Goal: Task Accomplishment & Management: Use online tool/utility

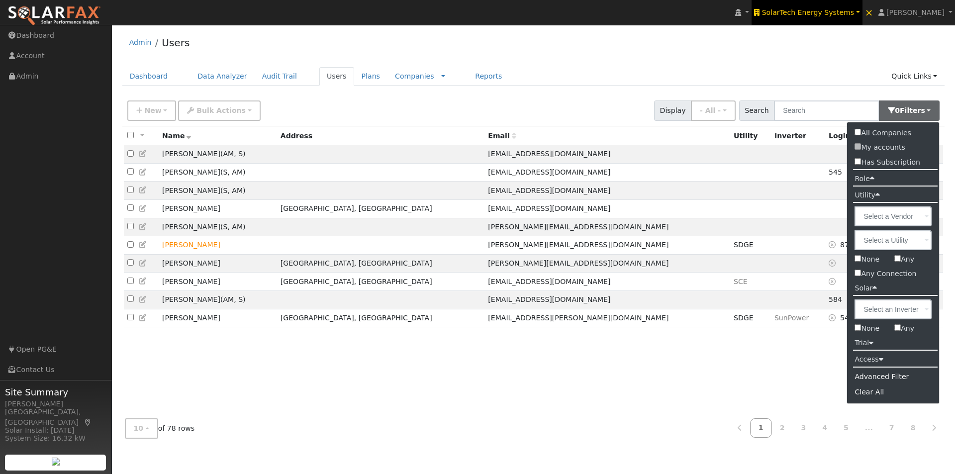
click at [835, 12] on span "SolarTech Energy Systems" at bounding box center [808, 12] width 92 height 8
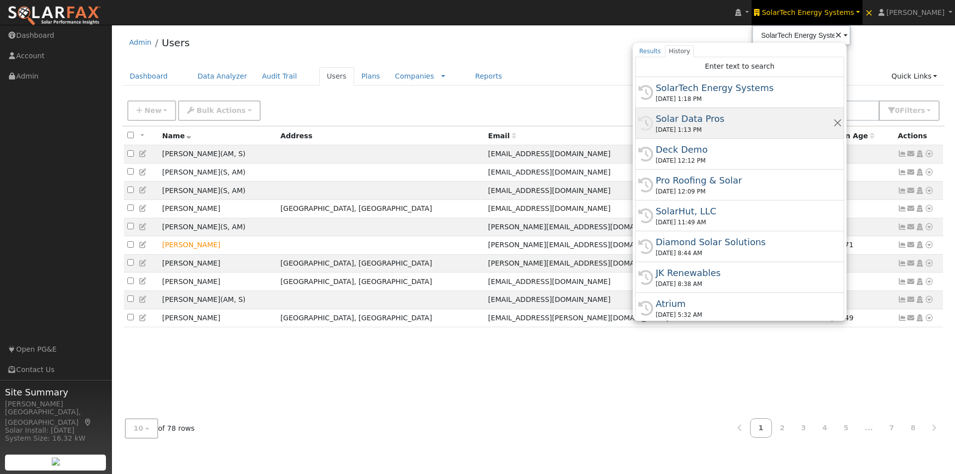
click at [720, 118] on div "Solar Data Pros" at bounding box center [744, 118] width 177 height 13
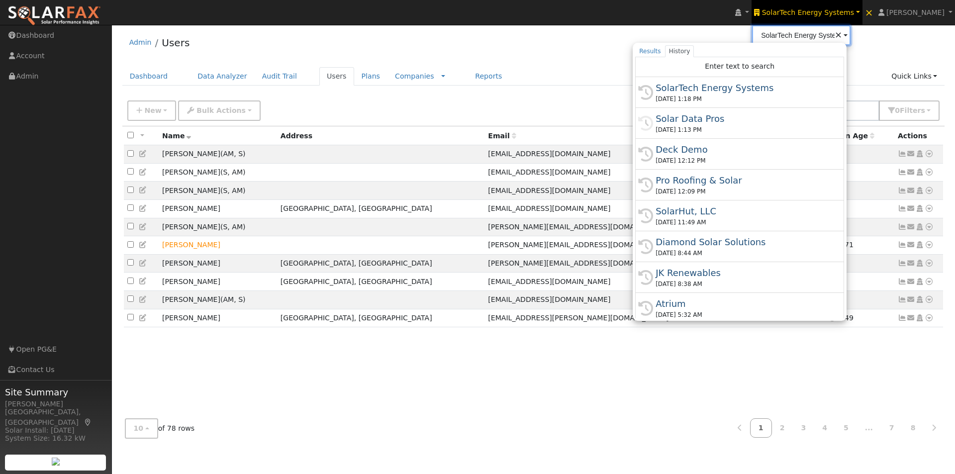
type input "Solar Data Pros"
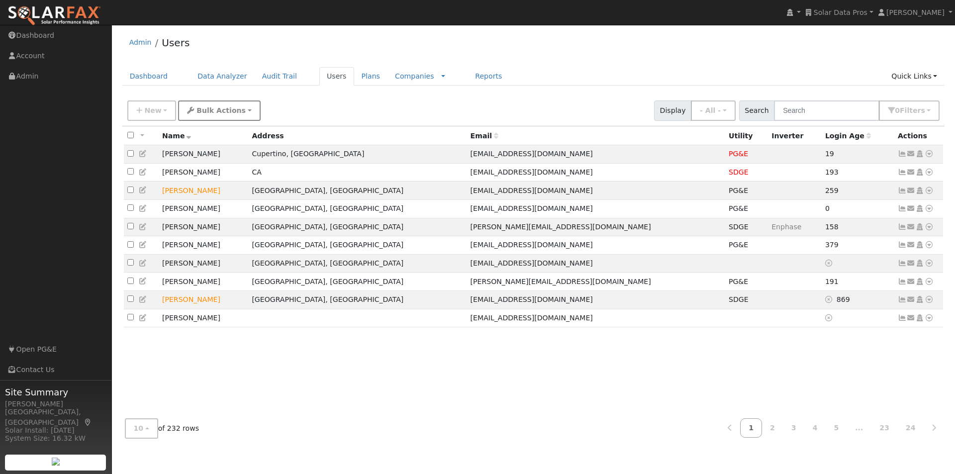
drag, startPoint x: 128, startPoint y: 156, endPoint x: 213, endPoint y: 118, distance: 93.1
click at [129, 156] on input "checkbox" at bounding box center [130, 153] width 6 height 6
checkbox input "true"
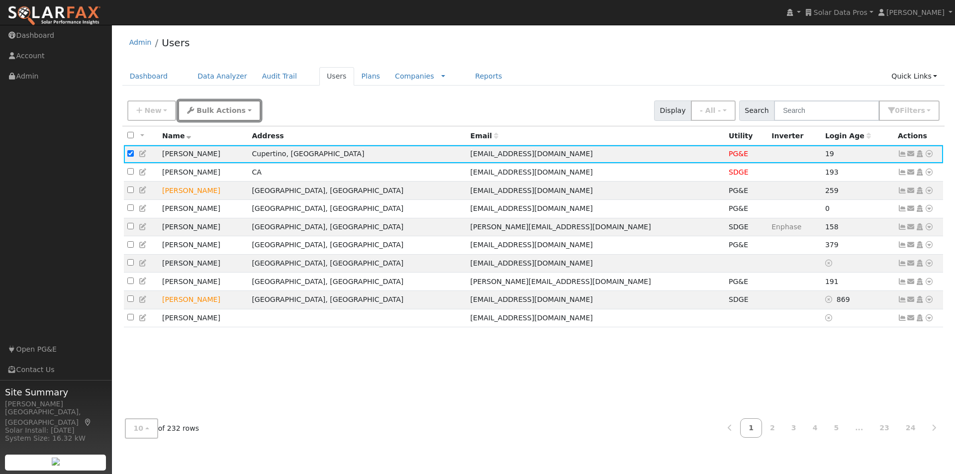
click at [222, 110] on span "Bulk Actions" at bounding box center [220, 110] width 49 height 8
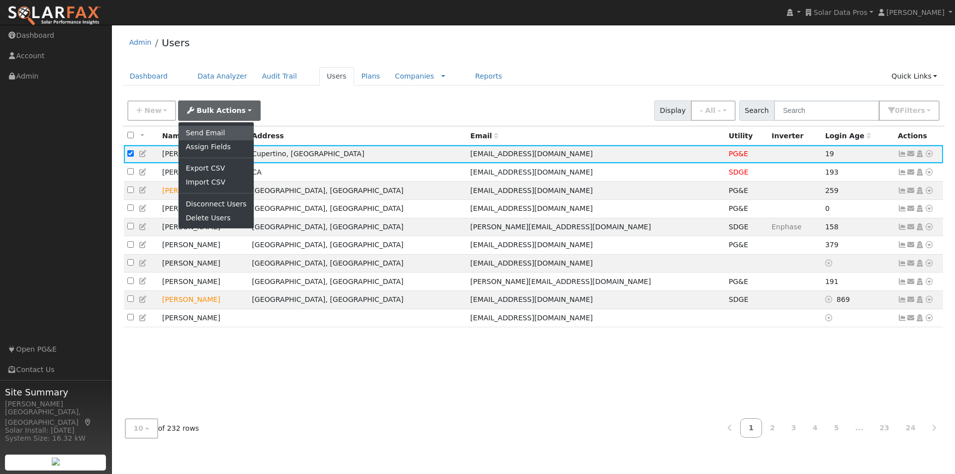
click at [208, 135] on link "Send Email" at bounding box center [216, 133] width 75 height 14
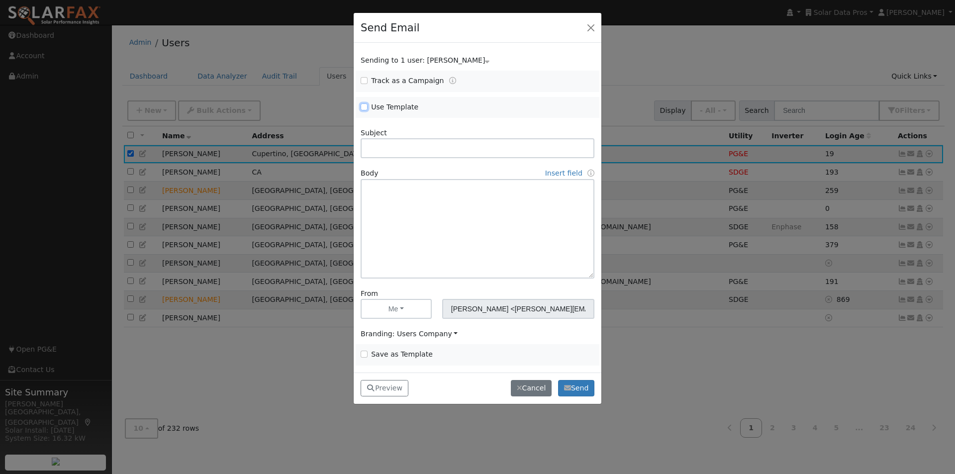
drag, startPoint x: 364, startPoint y: 106, endPoint x: 490, endPoint y: 119, distance: 127.0
click at [370, 107] on span "Use Template" at bounding box center [416, 107] width 111 height 10
click at [369, 110] on span "Use Template" at bounding box center [416, 107] width 111 height 10
drag, startPoint x: 364, startPoint y: 106, endPoint x: 395, endPoint y: 109, distance: 31.5
click at [365, 106] on input "Use Template" at bounding box center [364, 106] width 7 height 7
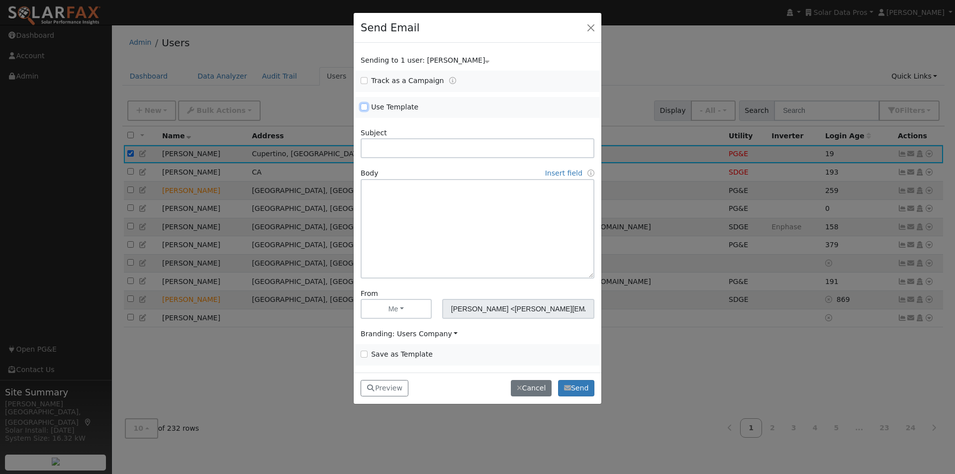
checkbox input "true"
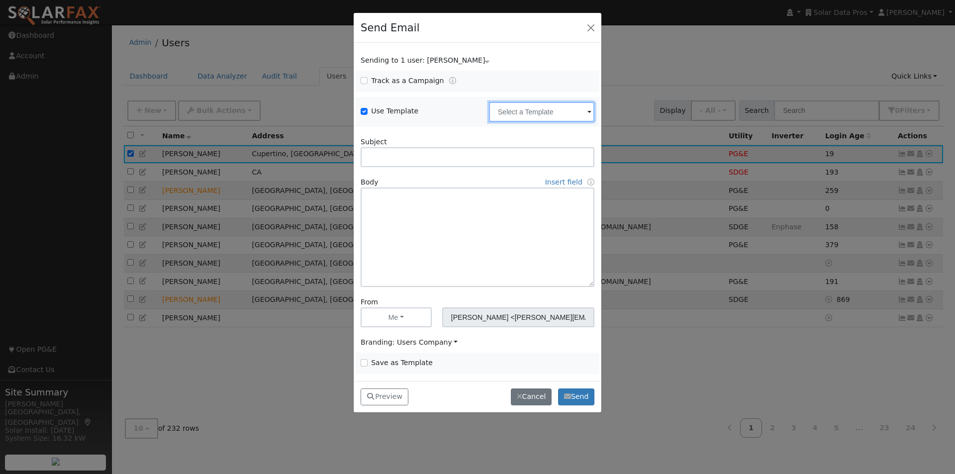
click at [524, 114] on input "text" at bounding box center [541, 112] width 105 height 20
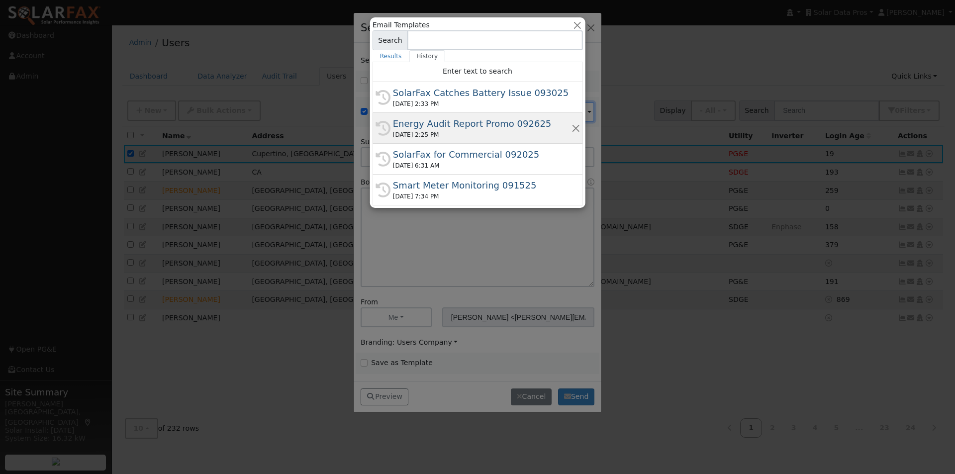
click at [433, 123] on div "Energy Audit Report Promo 092625" at bounding box center [482, 123] width 178 height 13
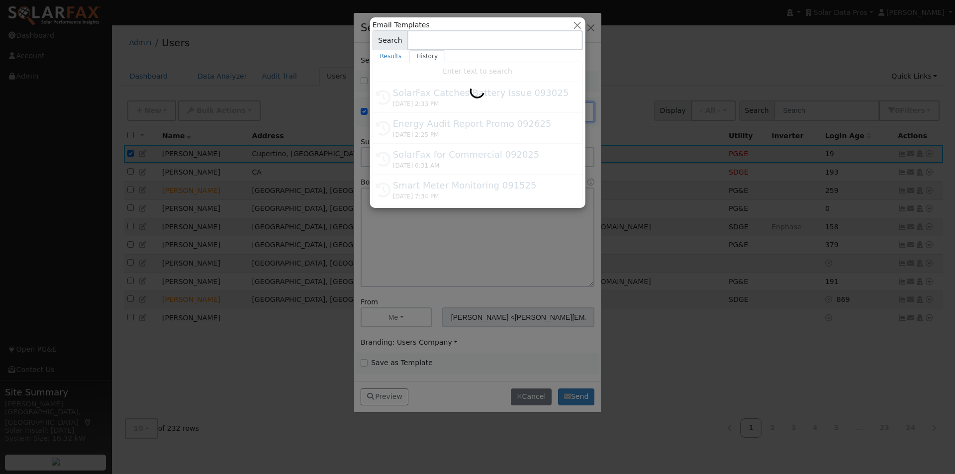
type input "Energy Audit Report Promo 092625"
type input "New: SolarFax® Energy Audit Report"
type textarea "Dear {user_fname}, If you receive calls from customers seeking help understandi…"
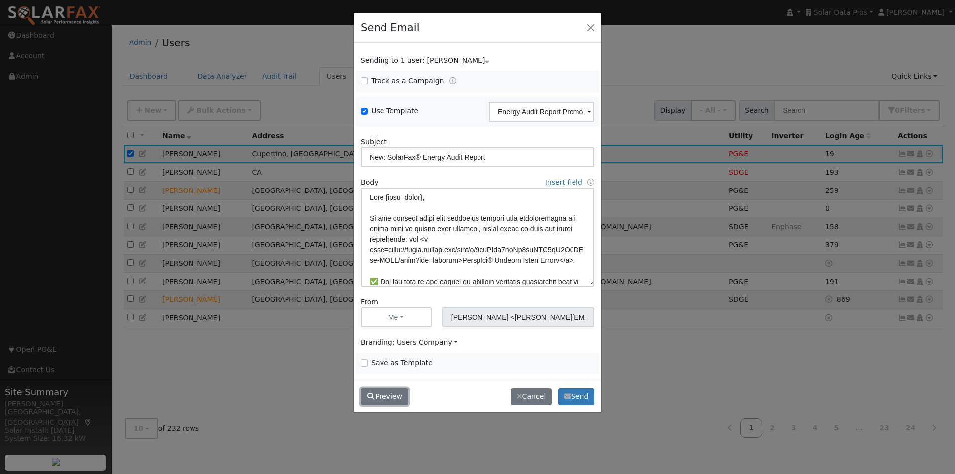
click at [386, 391] on button "Preview" at bounding box center [385, 397] width 48 height 17
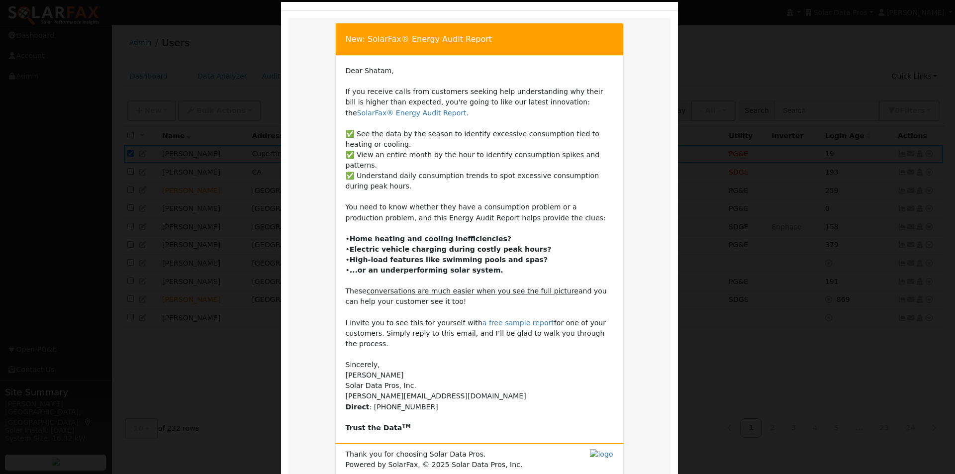
scroll to position [50, 0]
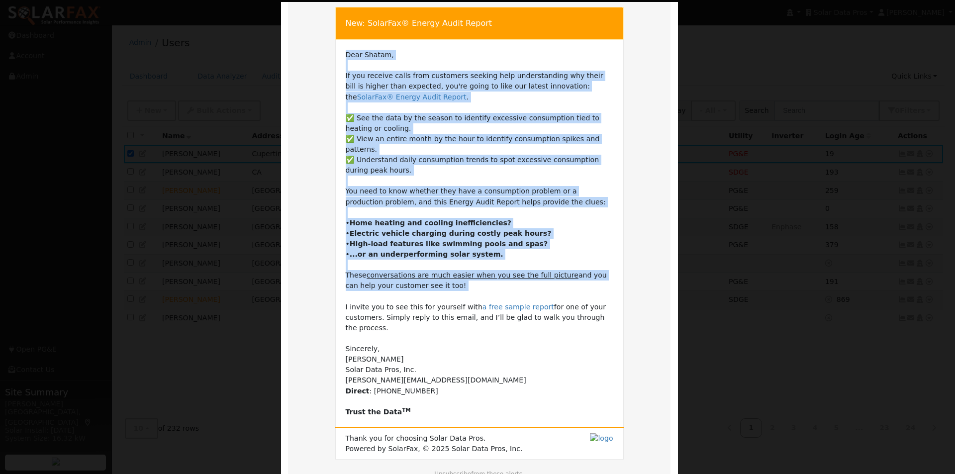
drag, startPoint x: 339, startPoint y: 77, endPoint x: 575, endPoint y: 289, distance: 317.0
click at [575, 289] on td "Dear Shatam, If you receive calls from customers seeking help understanding why…" at bounding box center [479, 234] width 288 height 388
copy td "Dear Shatam, If you receive calls from customers seeking help understanding why…"
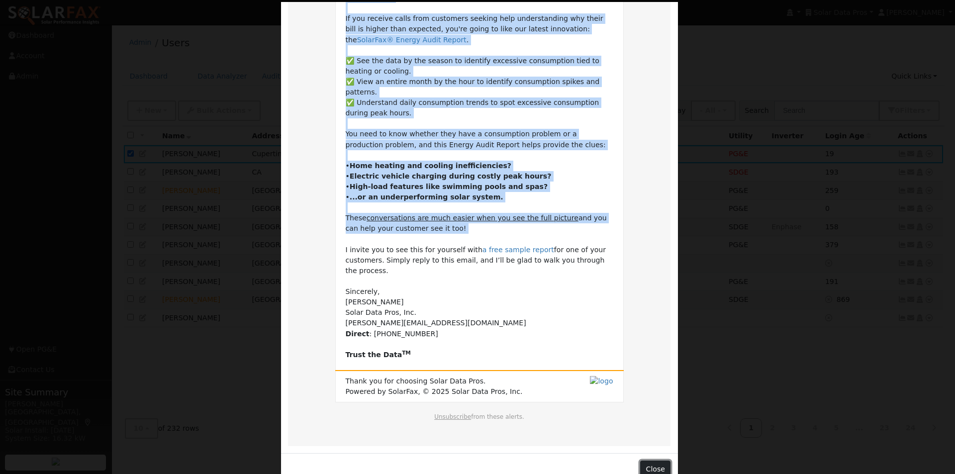
click at [654, 461] on button "Close" at bounding box center [655, 469] width 30 height 17
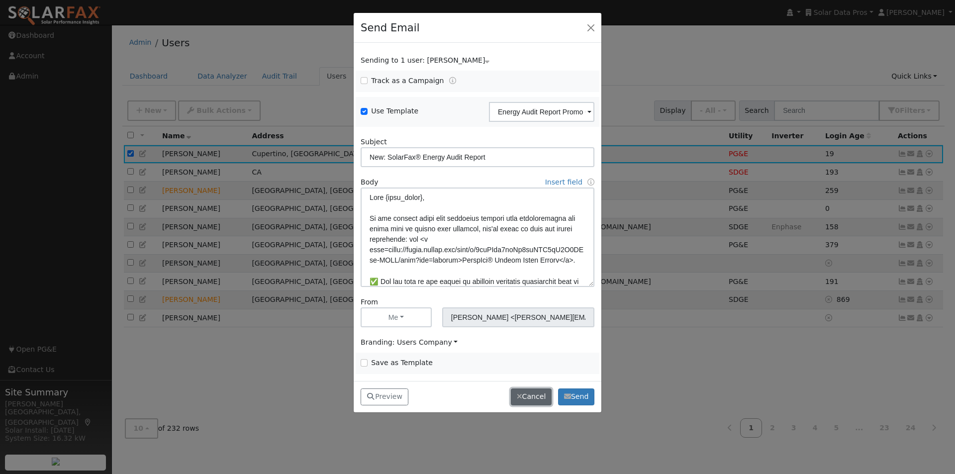
drag, startPoint x: 526, startPoint y: 396, endPoint x: 579, endPoint y: 318, distance: 94.9
click at [527, 396] on button "Cancel" at bounding box center [531, 397] width 41 height 17
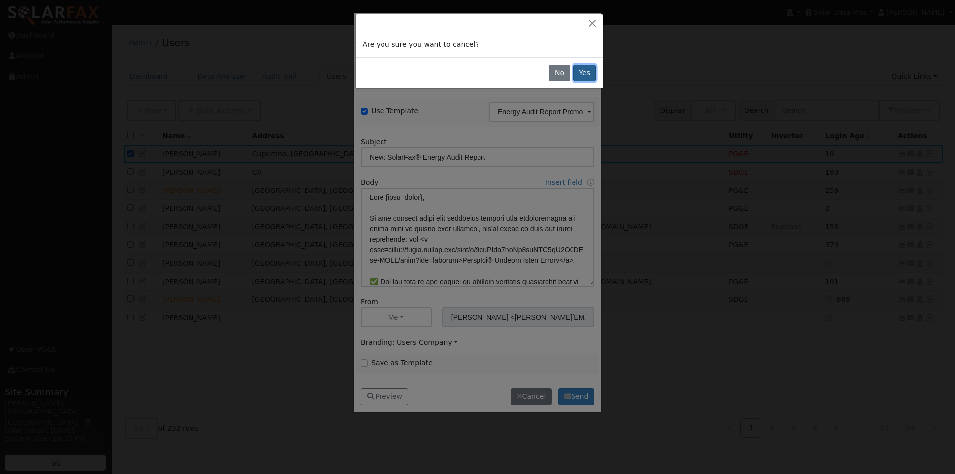
click at [584, 71] on button "Yes" at bounding box center [585, 73] width 23 height 17
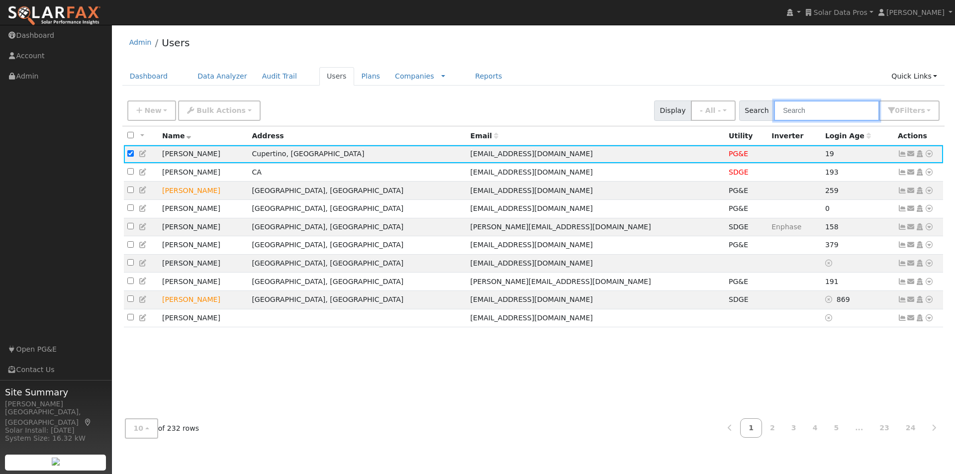
drag, startPoint x: 839, startPoint y: 108, endPoint x: 829, endPoint y: 104, distance: 11.0
click at [839, 108] on input "text" at bounding box center [826, 110] width 105 height 20
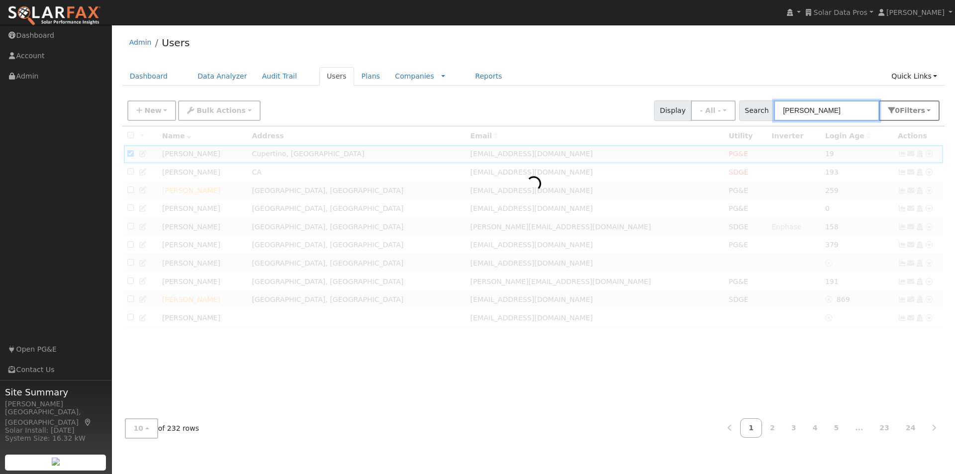
type input "curtis neil"
click at [911, 110] on span "Filter s" at bounding box center [912, 110] width 25 height 8
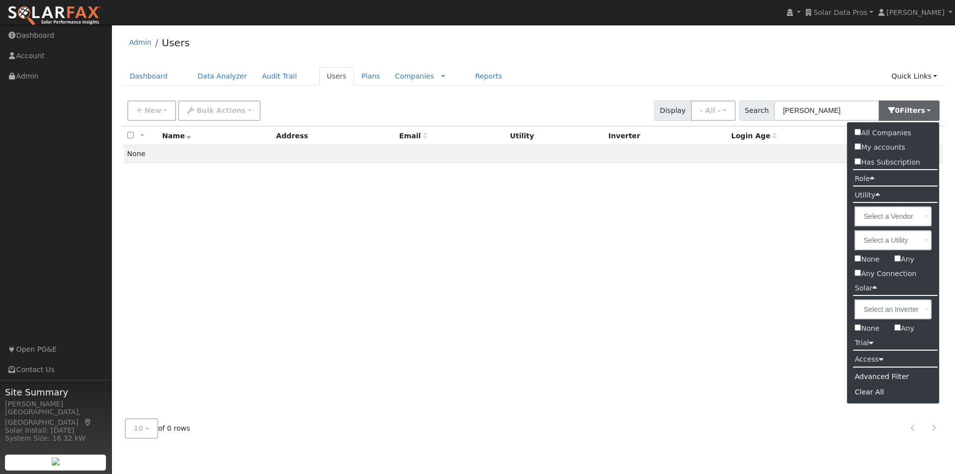
click at [859, 133] on input "All Companies" at bounding box center [858, 132] width 6 height 6
checkbox input "true"
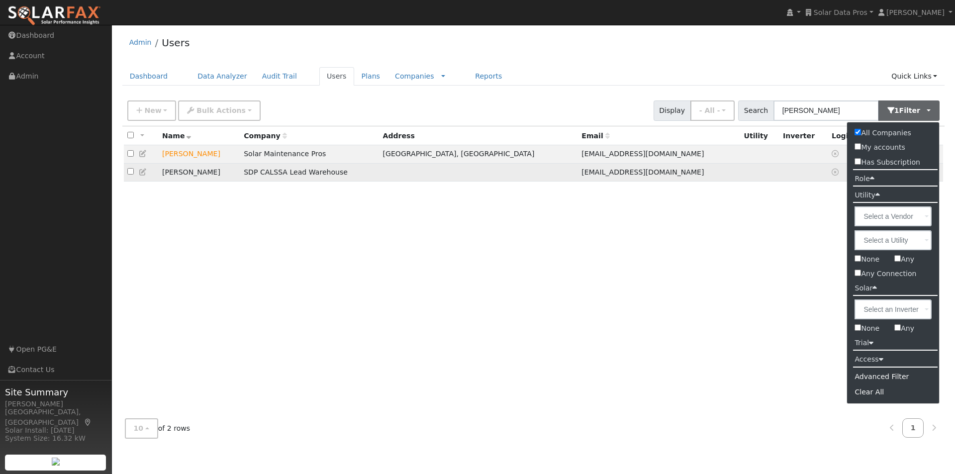
click at [141, 172] on icon at bounding box center [143, 172] width 9 height 7
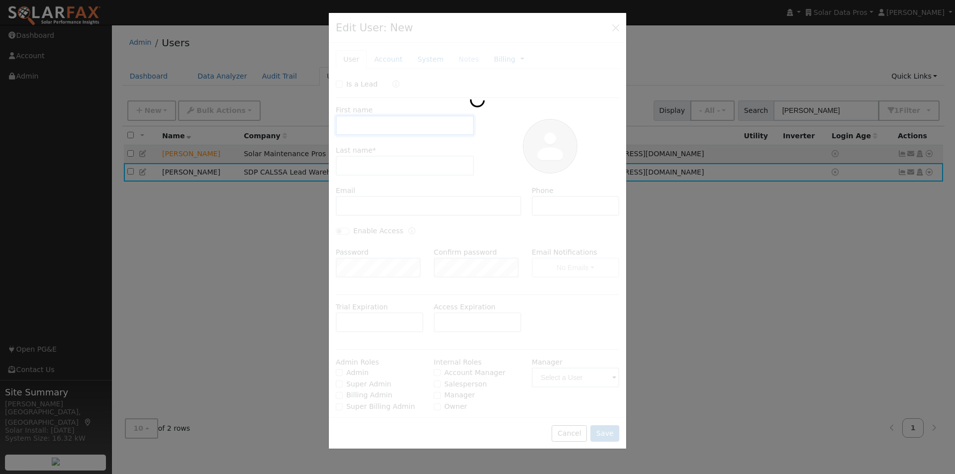
type input "Curtis"
type input "Neil"
type input "cneil@bswroofing.com"
type input "661-864-5702"
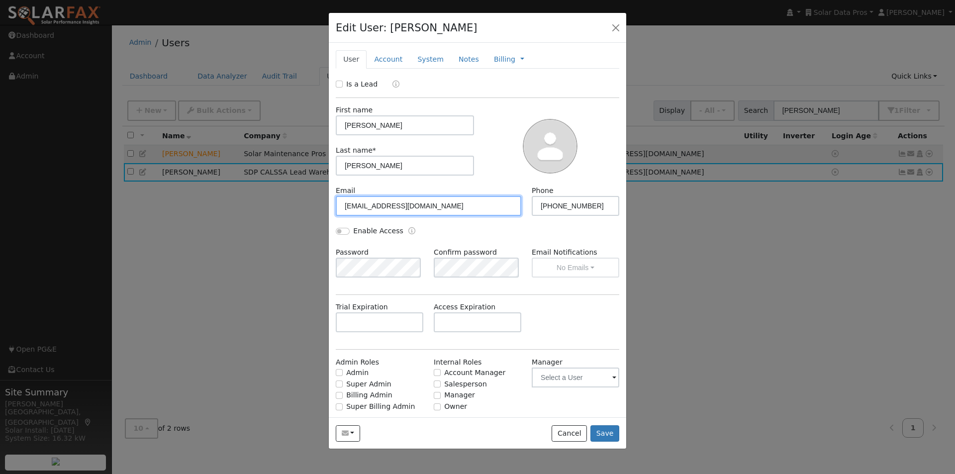
drag, startPoint x: 425, startPoint y: 209, endPoint x: 304, endPoint y: 204, distance: 121.5
click at [304, 204] on div "Edit User: Curtis Neil Default Account Default Account Primary Account New Acco…" at bounding box center [477, 237] width 955 height 474
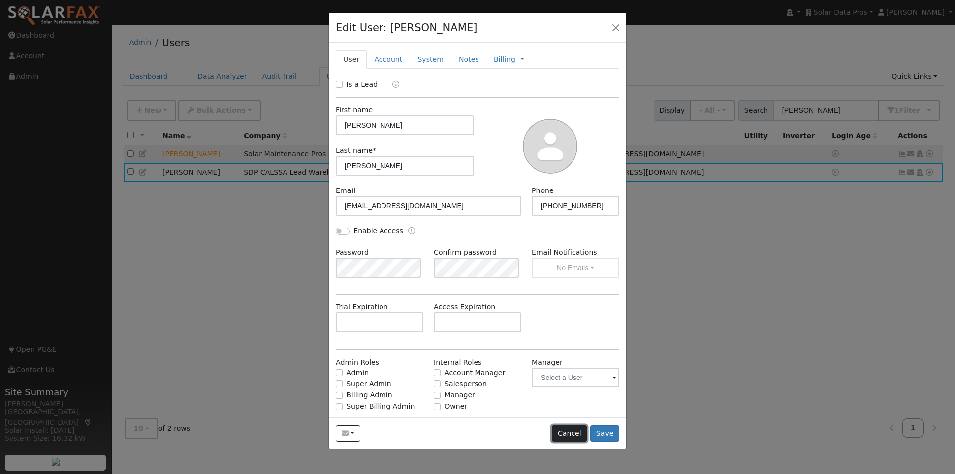
click at [572, 433] on button "Cancel" at bounding box center [569, 433] width 35 height 17
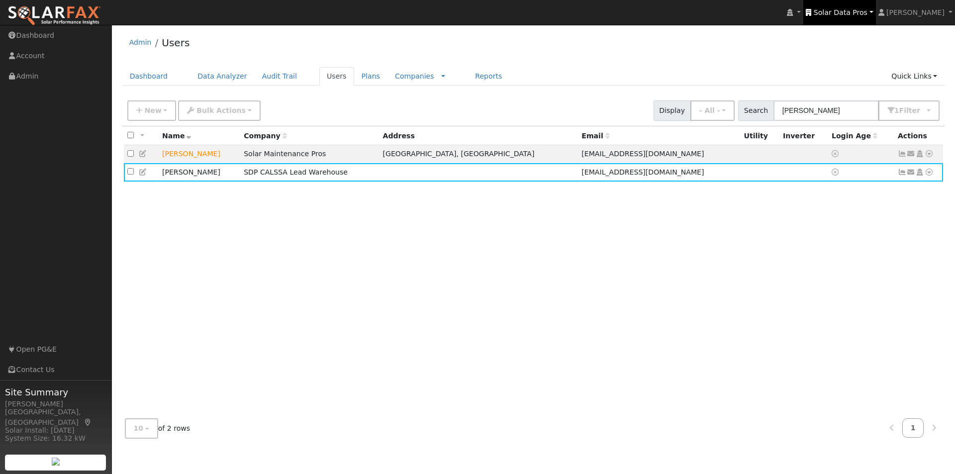
click at [851, 10] on span "Solar Data Pros" at bounding box center [841, 12] width 54 height 8
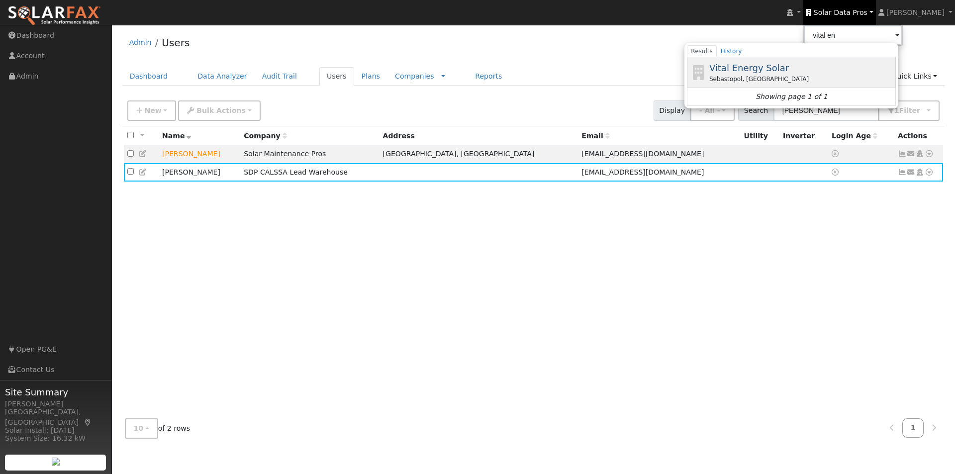
click at [758, 70] on span "Vital Energy Solar" at bounding box center [749, 68] width 80 height 10
type input "Vital Energy Solar"
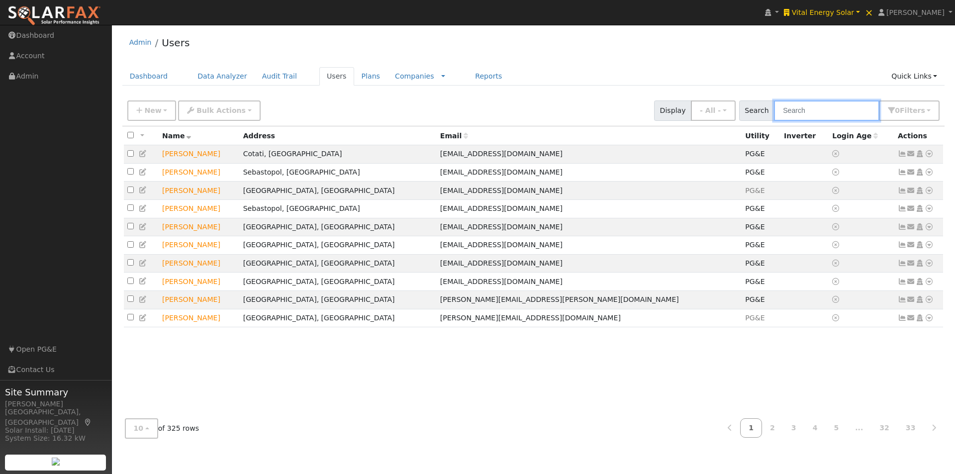
click at [804, 116] on input "text" at bounding box center [826, 110] width 105 height 20
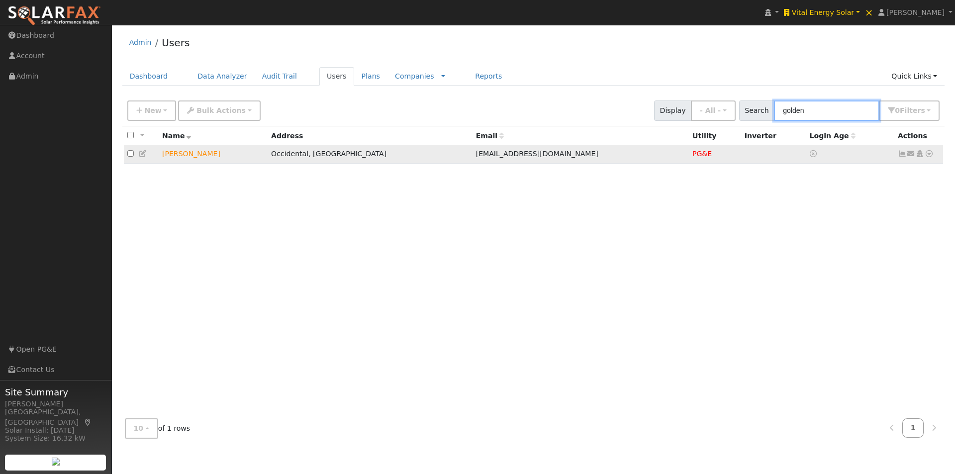
type input "golden"
click at [901, 155] on icon at bounding box center [902, 153] width 9 height 7
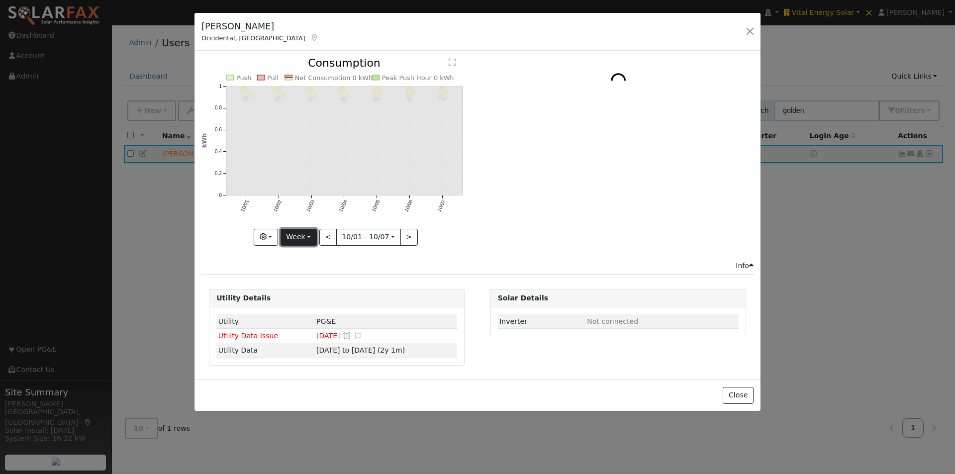
click at [302, 236] on button "Week" at bounding box center [299, 237] width 36 height 17
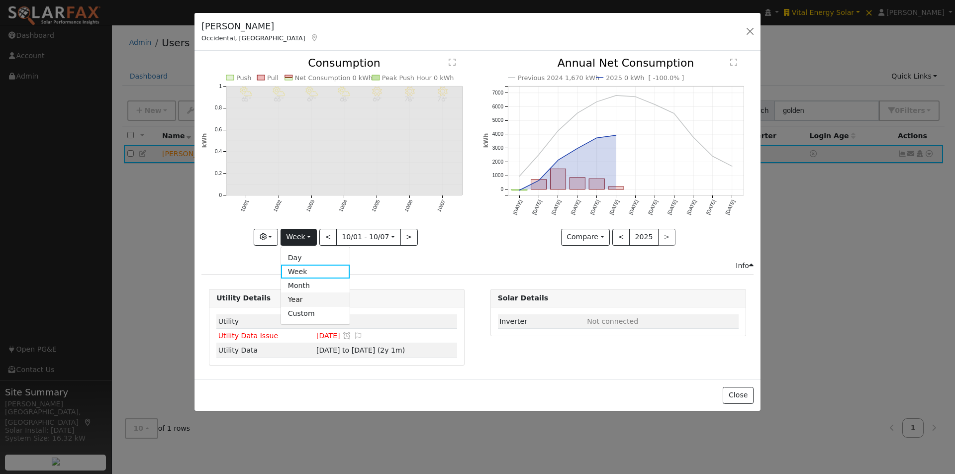
click at [298, 297] on link "Year" at bounding box center [315, 299] width 69 height 14
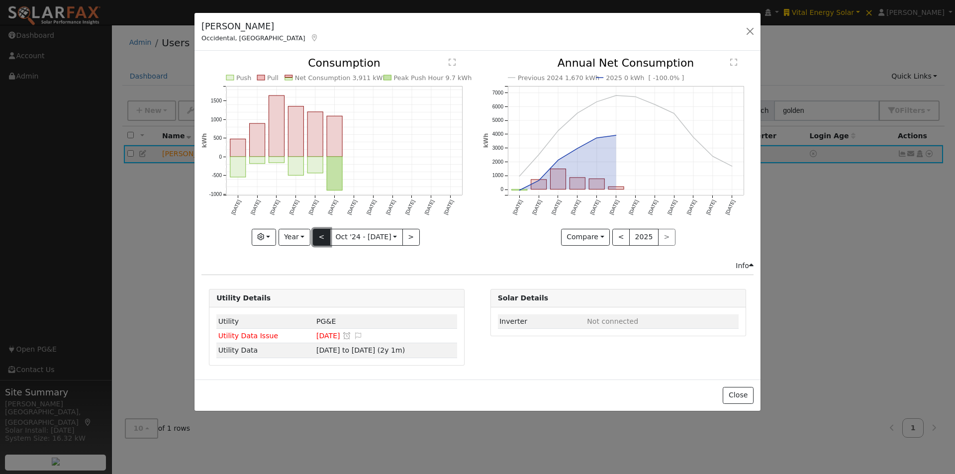
click at [322, 234] on button "<" at bounding box center [321, 237] width 17 height 17
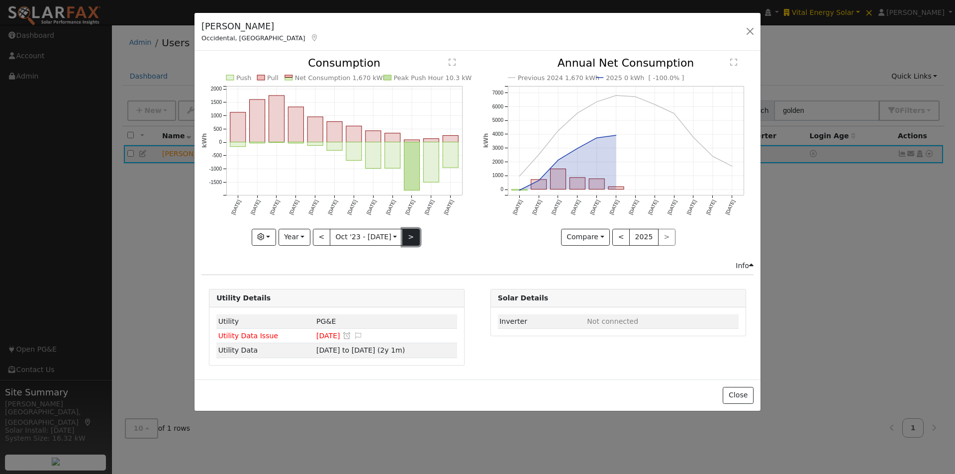
drag, startPoint x: 404, startPoint y: 238, endPoint x: 401, endPoint y: 226, distance: 12.7
click at [404, 238] on button ">" at bounding box center [410, 237] width 17 height 17
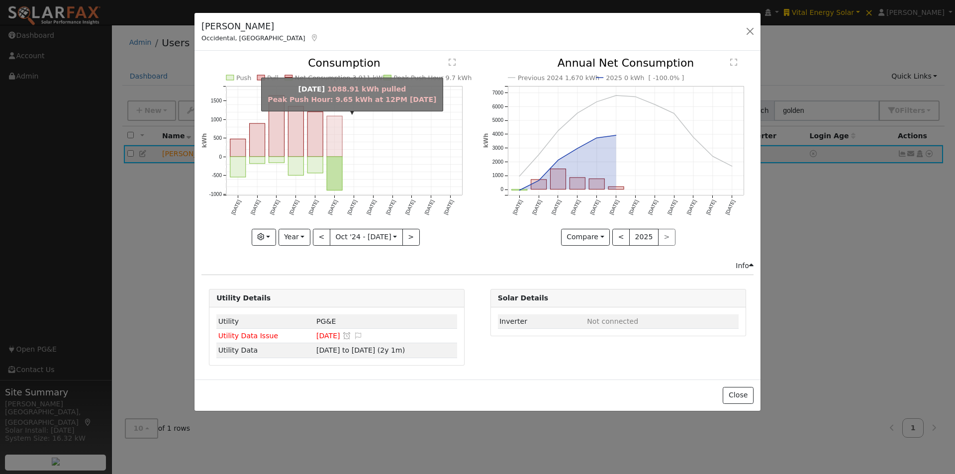
click at [334, 140] on rect "onclick=""" at bounding box center [334, 136] width 15 height 41
type input "2025-03-01"
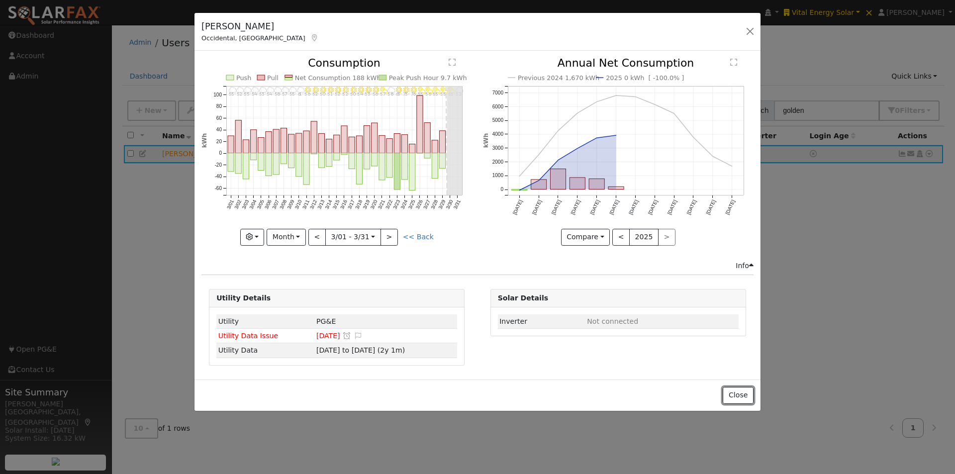
drag, startPoint x: 734, startPoint y: 398, endPoint x: 838, endPoint y: 262, distance: 171.8
click at [741, 394] on button "Close" at bounding box center [738, 395] width 30 height 17
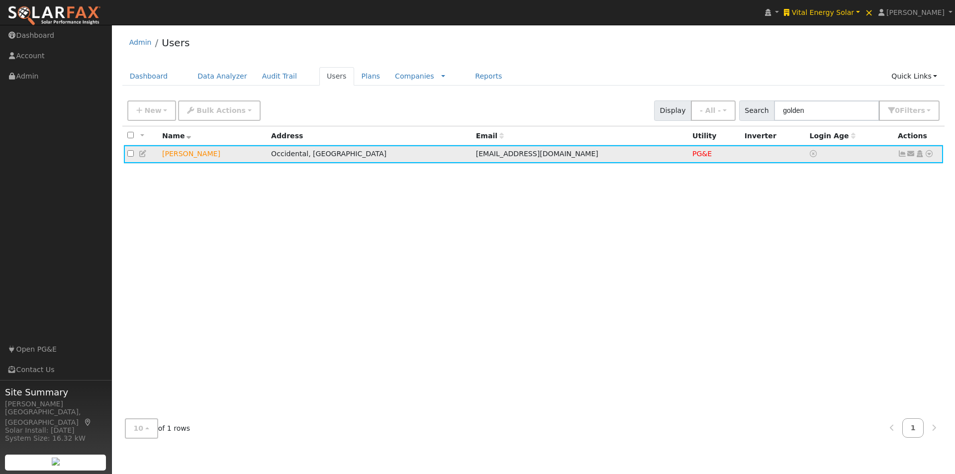
click at [930, 154] on icon at bounding box center [929, 153] width 9 height 7
click at [884, 172] on link "Data Analyzer" at bounding box center [897, 171] width 72 height 14
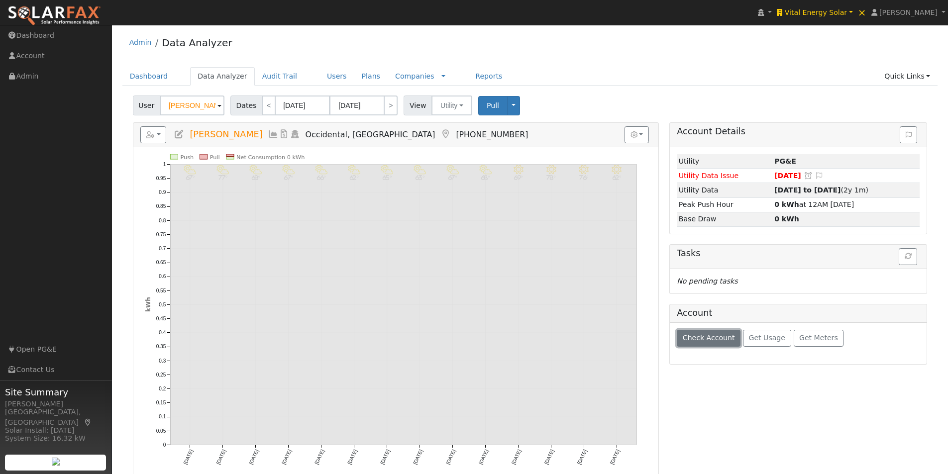
click at [703, 333] on button "Check Account" at bounding box center [709, 338] width 64 height 17
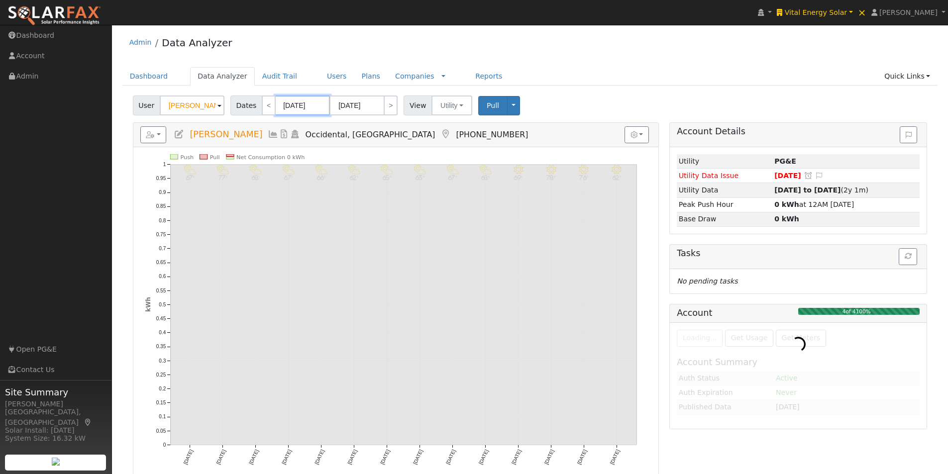
click at [296, 97] on input "09/25/2025" at bounding box center [302, 106] width 55 height 20
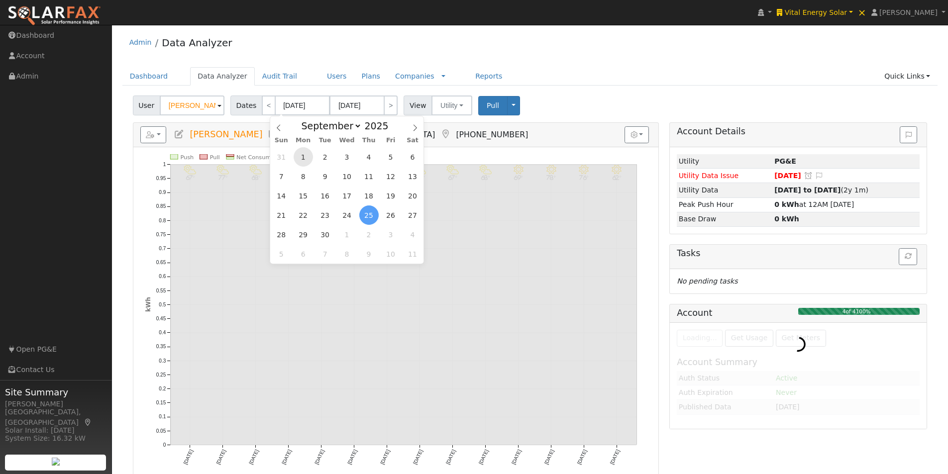
click at [299, 157] on span "1" at bounding box center [302, 156] width 19 height 19
type input "[DATE]"
type input "09/30/2025"
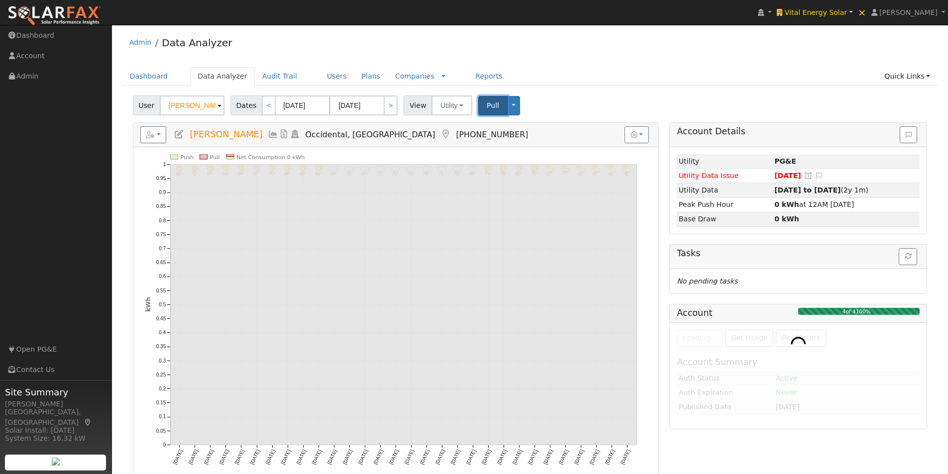
click at [487, 103] on span "Pull" at bounding box center [493, 105] width 12 height 8
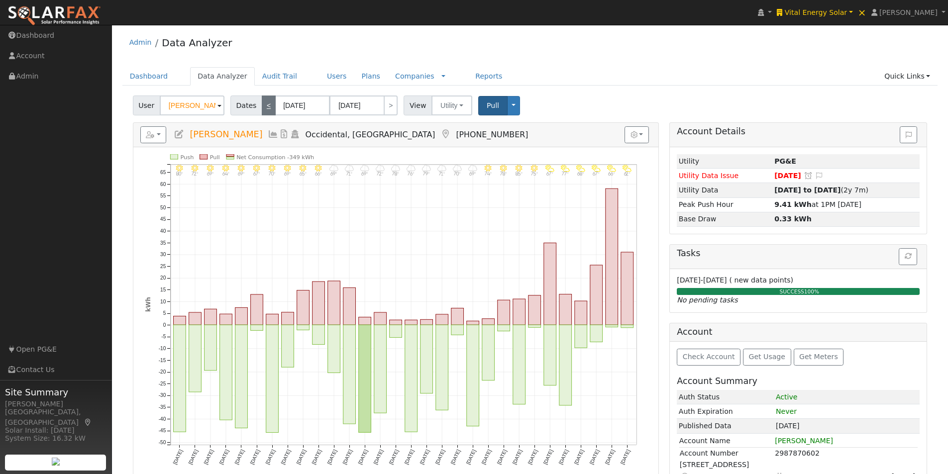
click at [265, 106] on link "<" at bounding box center [269, 106] width 14 height 20
type input "08/01/2025"
type input "08/31/2025"
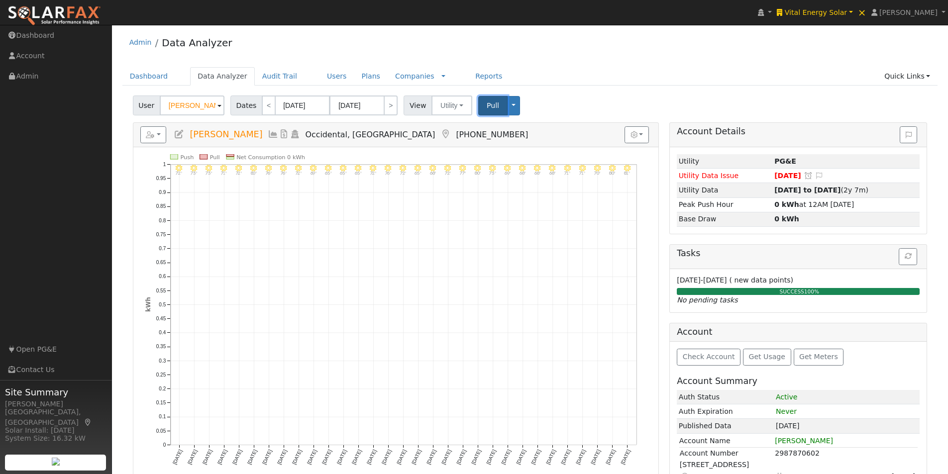
click at [487, 103] on span "Pull" at bounding box center [493, 105] width 12 height 8
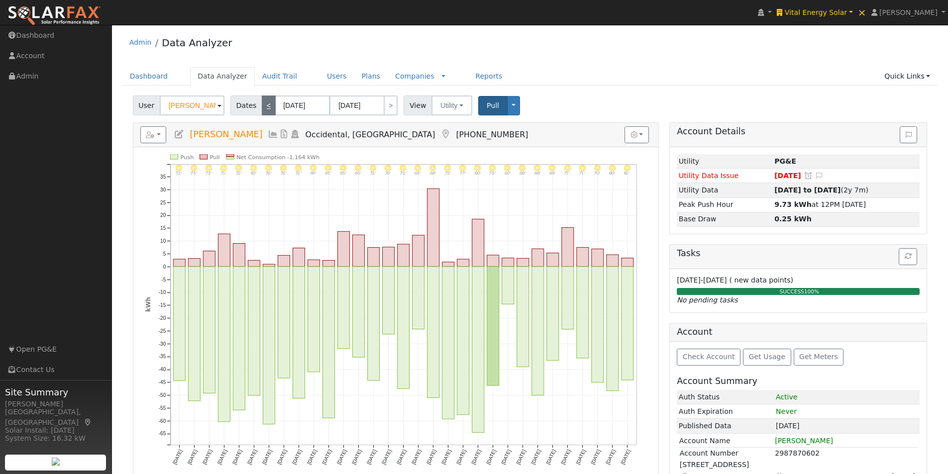
click at [264, 106] on link "<" at bounding box center [269, 106] width 14 height 20
type input "07/01/2025"
type input "07/31/2025"
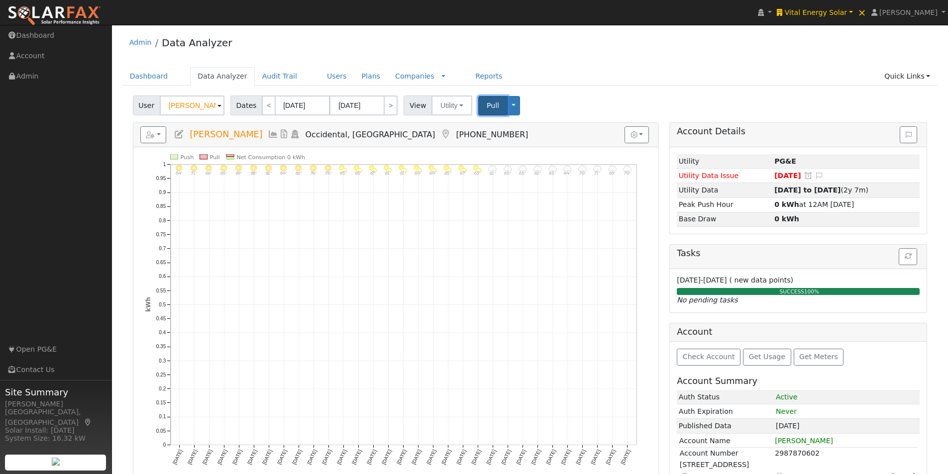
click at [487, 104] on span "Pull" at bounding box center [493, 105] width 12 height 8
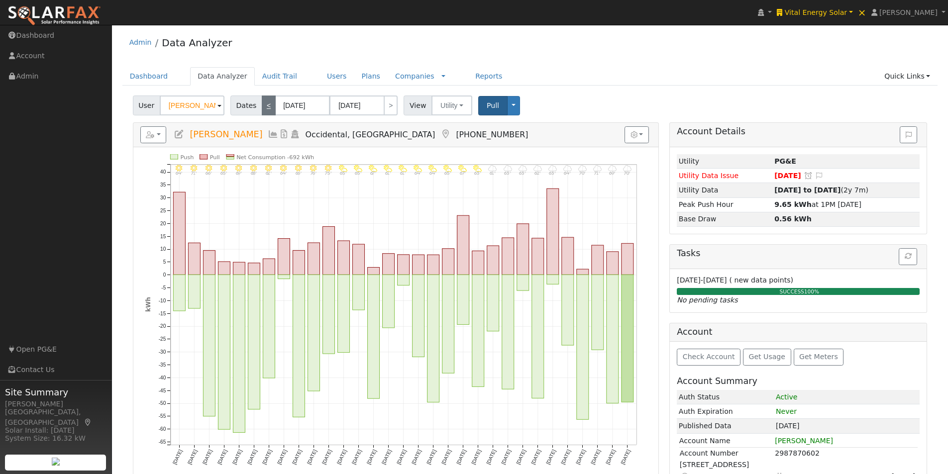
click at [263, 104] on link "<" at bounding box center [269, 106] width 14 height 20
type input "06/01/2025"
type input "06/30/2025"
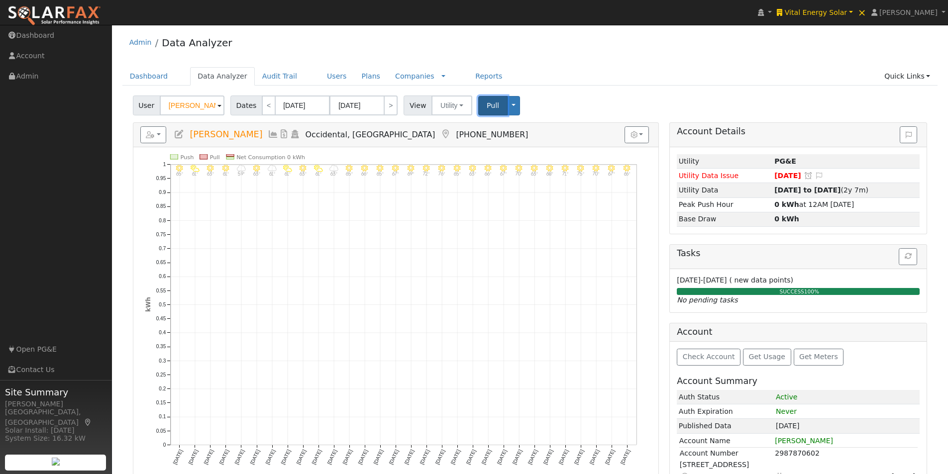
drag, startPoint x: 486, startPoint y: 105, endPoint x: 557, endPoint y: 98, distance: 71.4
click at [487, 105] on span "Pull" at bounding box center [493, 105] width 12 height 8
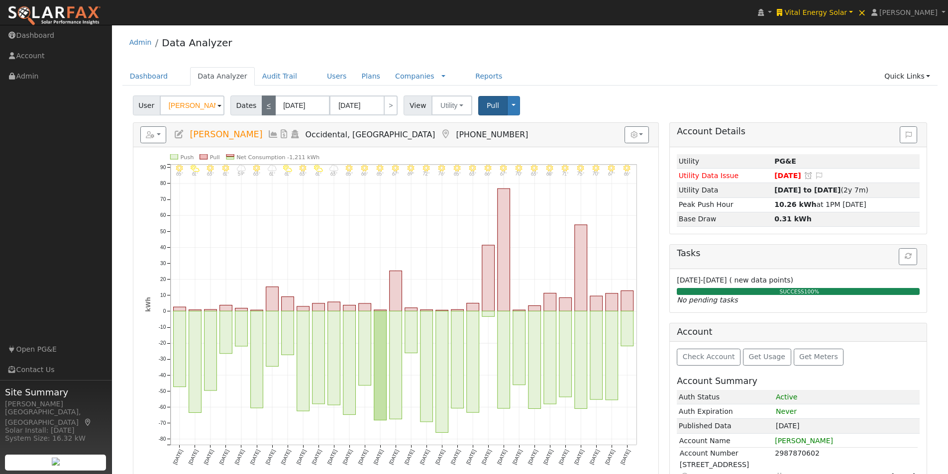
click at [266, 110] on link "<" at bounding box center [269, 106] width 14 height 20
type input "05/01/2025"
type input "05/31/2025"
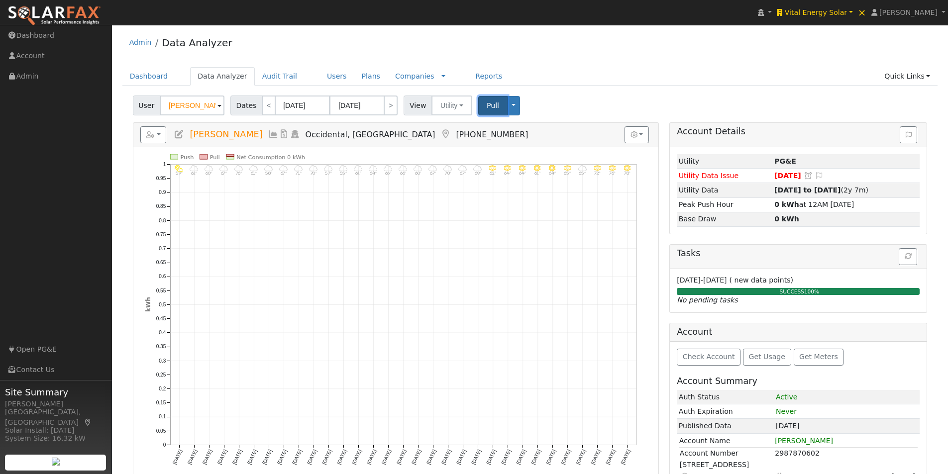
click at [487, 104] on span "Pull" at bounding box center [493, 105] width 12 height 8
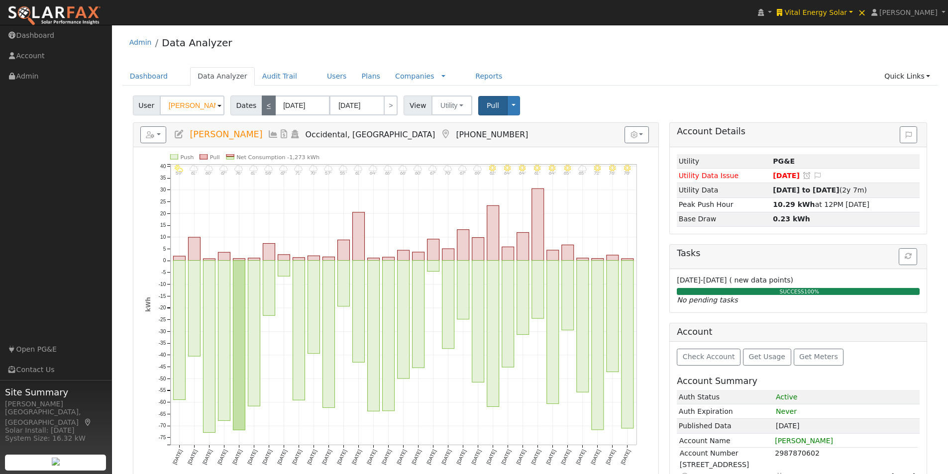
click at [266, 102] on link "<" at bounding box center [269, 106] width 14 height 20
type input "04/01/2025"
type input "04/30/2025"
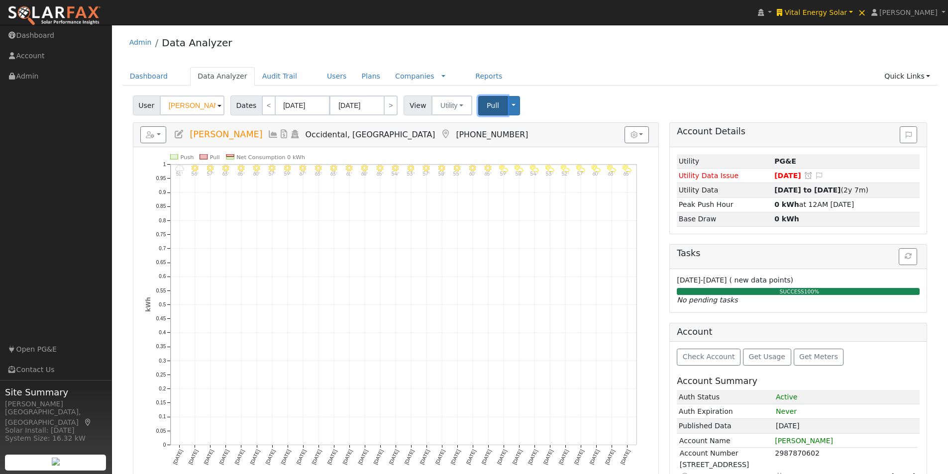
drag, startPoint x: 481, startPoint y: 108, endPoint x: 666, endPoint y: 70, distance: 188.9
click at [487, 106] on span "Pull" at bounding box center [493, 105] width 12 height 8
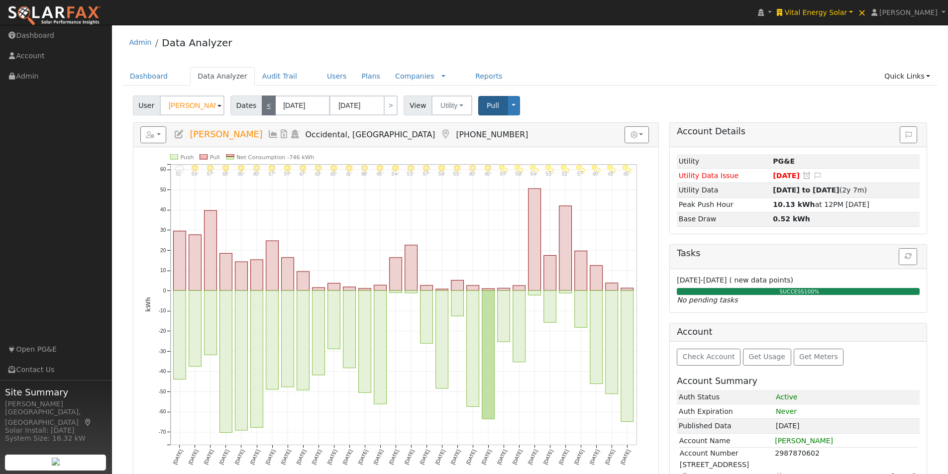
click at [262, 101] on link "<" at bounding box center [269, 106] width 14 height 20
type input "03/01/2025"
type input "03/31/2025"
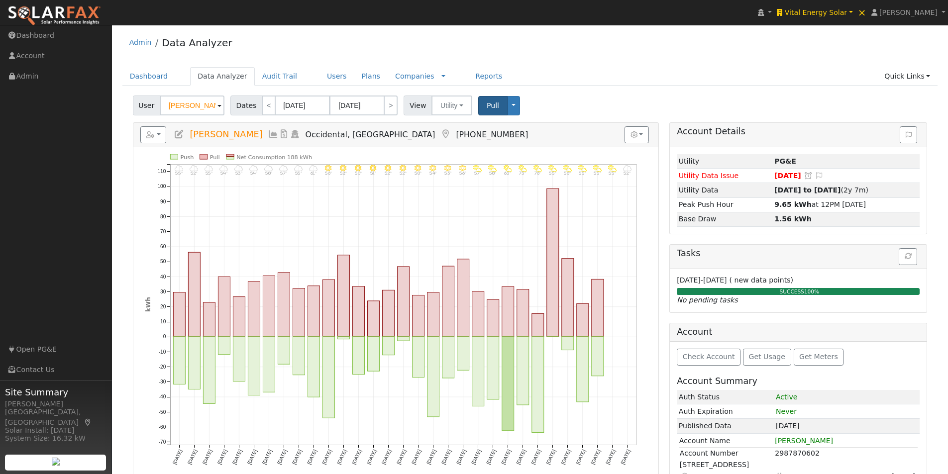
click at [268, 129] on link at bounding box center [273, 134] width 11 height 10
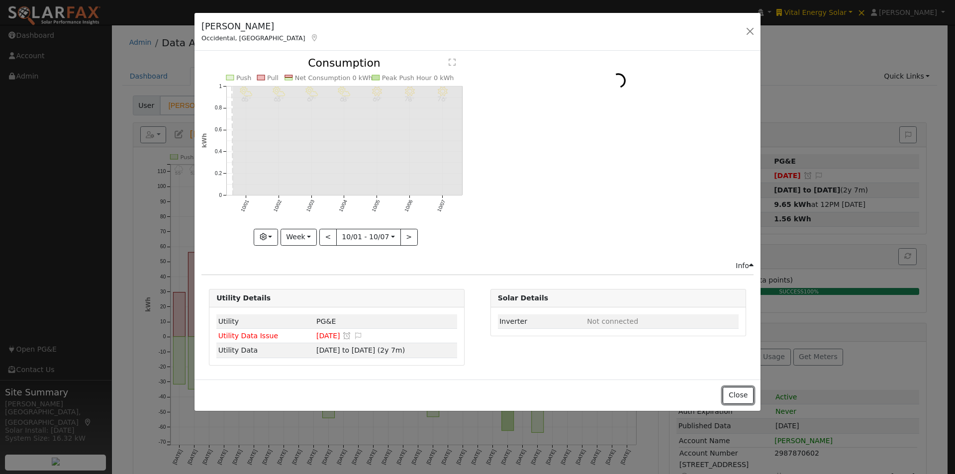
click at [742, 396] on button "Close" at bounding box center [738, 395] width 30 height 17
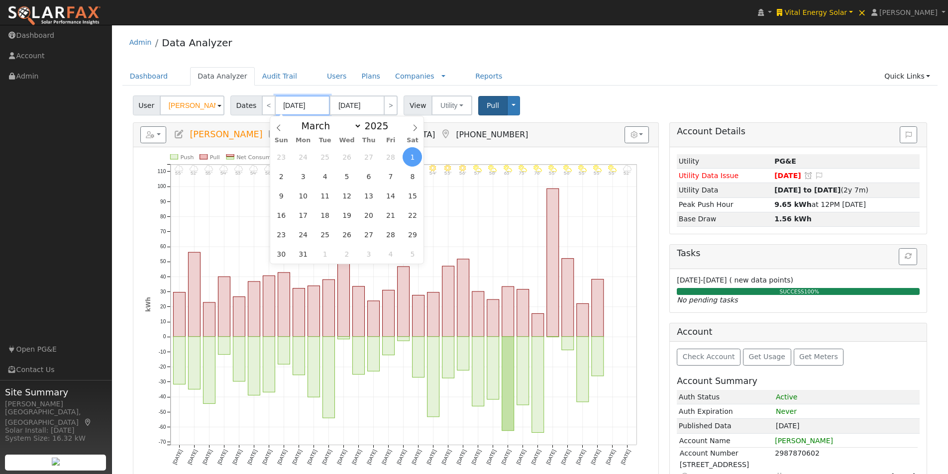
click at [311, 105] on input "03/01/2025" at bounding box center [302, 106] width 55 height 20
click at [274, 256] on span "30" at bounding box center [281, 253] width 19 height 19
type input "03/30/2025"
type input "04/12/2025"
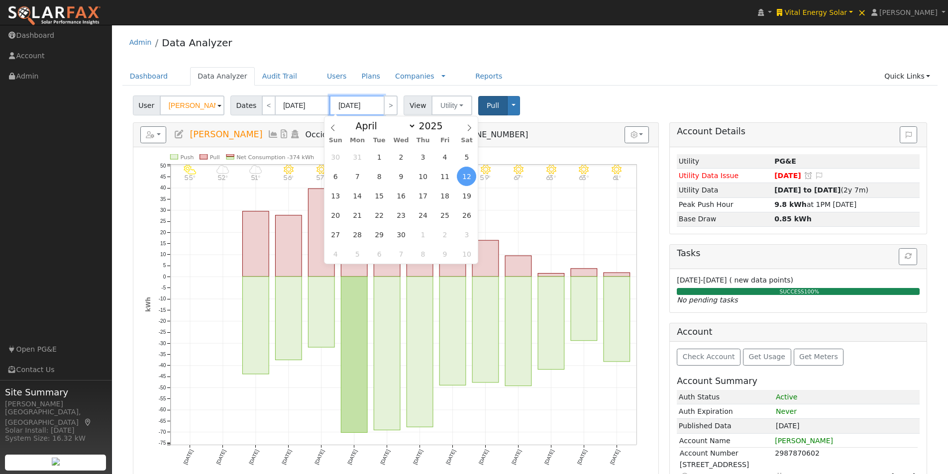
click at [355, 104] on input "04/12/2025" at bounding box center [356, 106] width 55 height 20
drag, startPoint x: 329, startPoint y: 127, endPoint x: 334, endPoint y: 131, distance: 6.4
click at [329, 127] on span at bounding box center [332, 124] width 17 height 17
select select "2"
click at [361, 252] on span "31" at bounding box center [357, 253] width 19 height 19
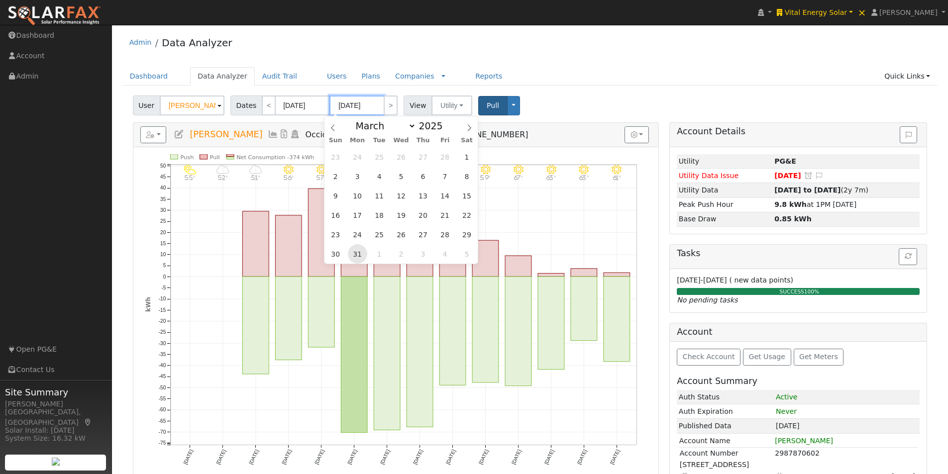
type input "03/31/2025"
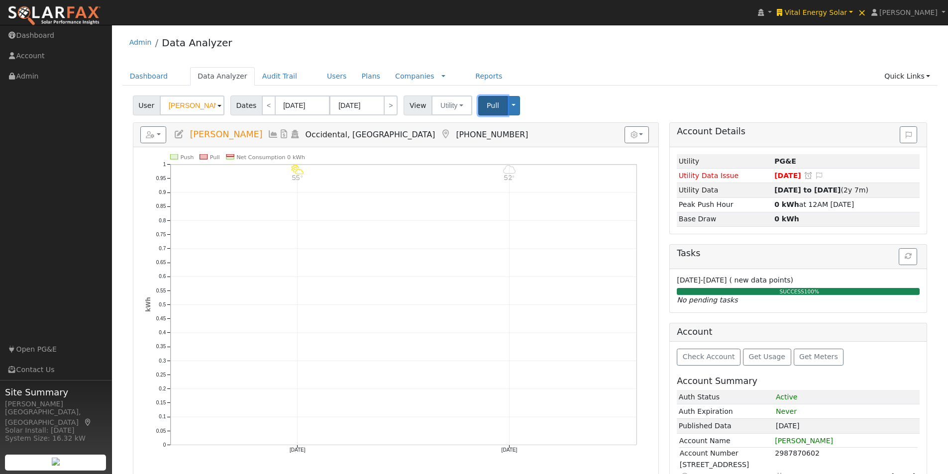
click at [487, 101] on span "Pull" at bounding box center [493, 105] width 12 height 8
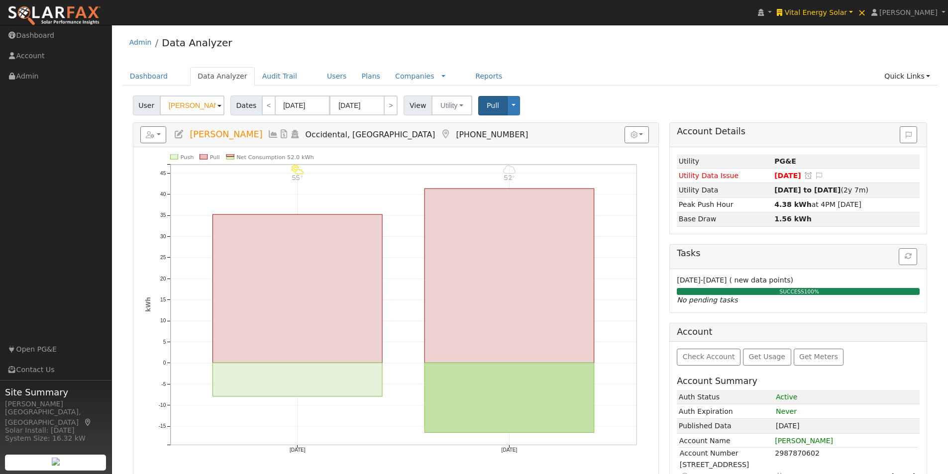
click at [268, 130] on icon at bounding box center [273, 134] width 11 height 9
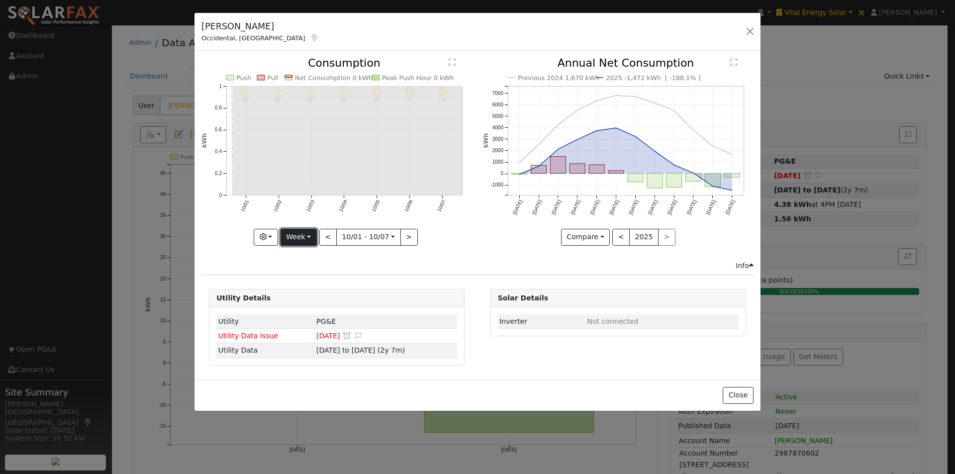
click at [298, 235] on button "Week" at bounding box center [299, 237] width 36 height 17
click at [309, 295] on link "Year" at bounding box center [315, 299] width 69 height 14
type input "2024-10-01"
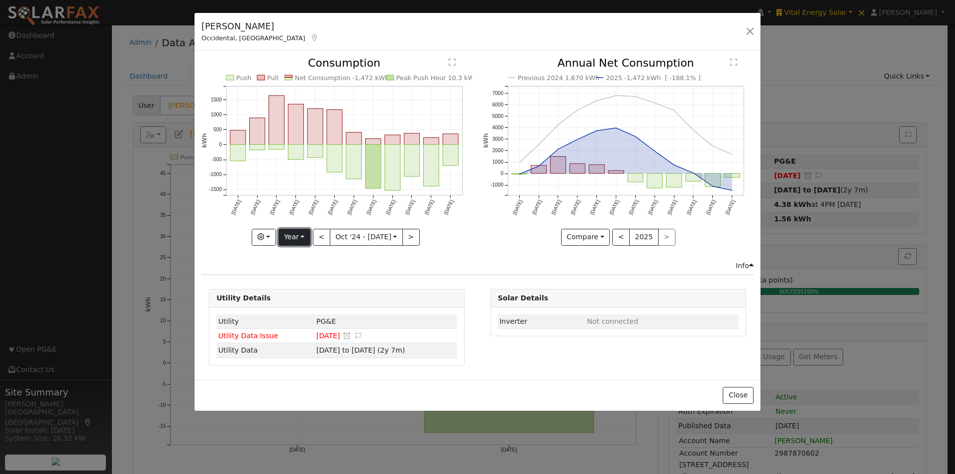
click at [298, 238] on button "Year" at bounding box center [295, 237] width 32 height 17
click at [312, 316] on link "Custom" at bounding box center [313, 314] width 69 height 14
click at [441, 236] on button "month" at bounding box center [425, 237] width 39 height 17
click at [423, 272] on link "Day" at bounding box center [440, 272] width 69 height 14
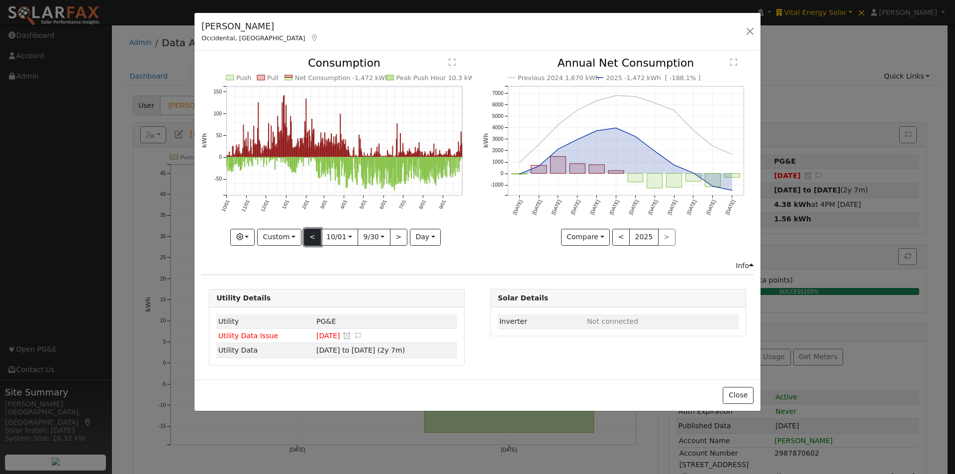
click at [310, 234] on button "<" at bounding box center [312, 237] width 17 height 17
type input "2023-10-02"
type input "2024-09-30"
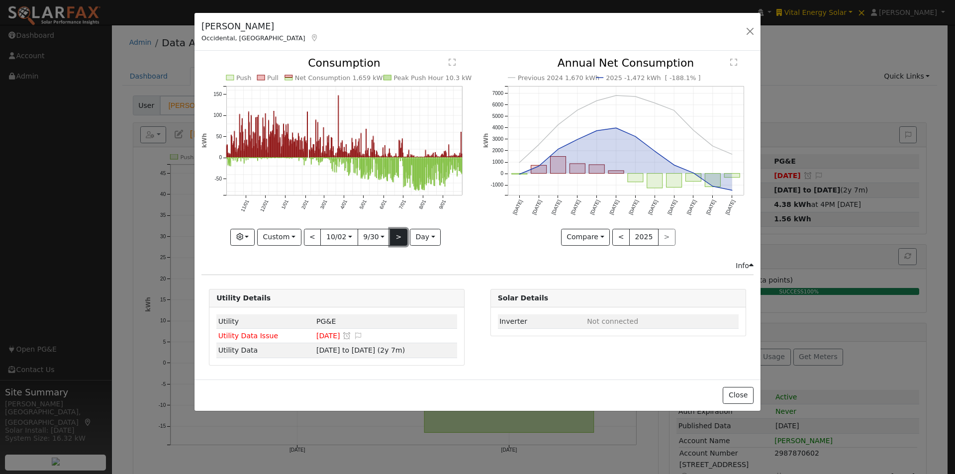
click at [400, 232] on button ">" at bounding box center [398, 237] width 17 height 17
type input "2024-10-01"
type input "2025-09-30"
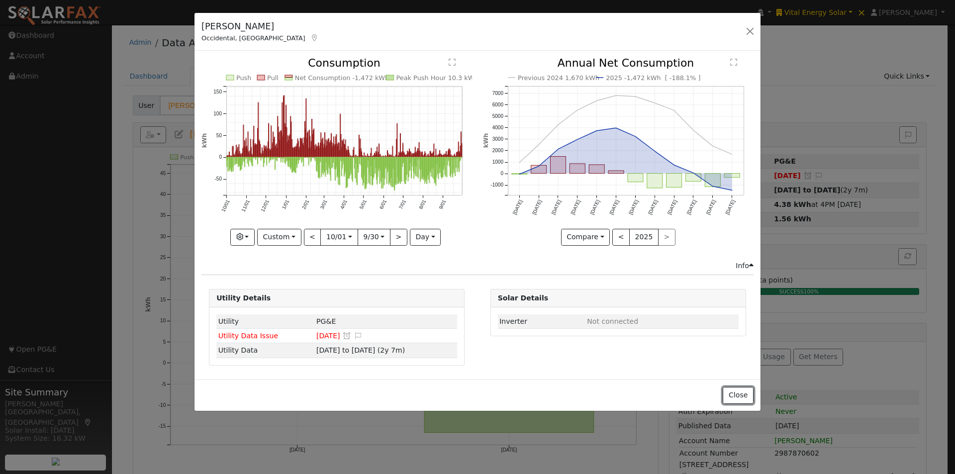
drag, startPoint x: 745, startPoint y: 392, endPoint x: 625, endPoint y: 254, distance: 183.0
click at [744, 382] on div "Close" at bounding box center [478, 395] width 566 height 31
drag, startPoint x: 744, startPoint y: 393, endPoint x: 621, endPoint y: 224, distance: 209.3
click at [744, 392] on button "Close" at bounding box center [738, 395] width 30 height 17
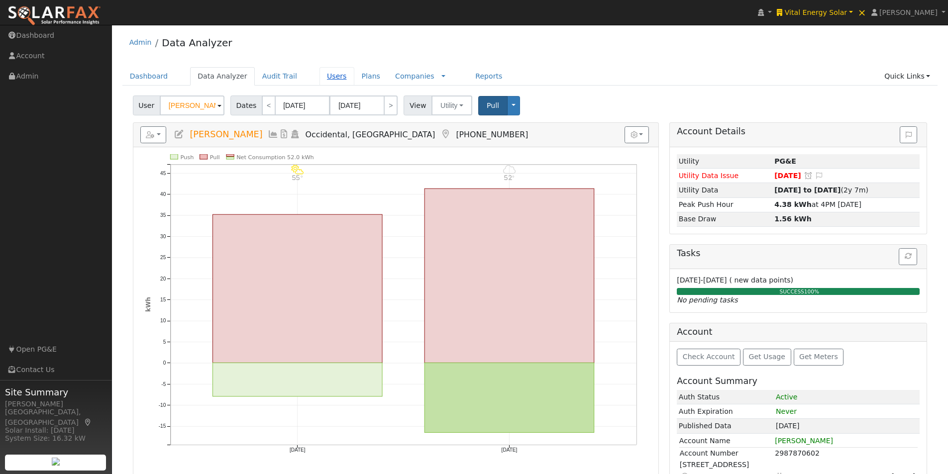
drag, startPoint x: 313, startPoint y: 77, endPoint x: 335, endPoint y: 71, distance: 22.8
click at [319, 77] on link "Users" at bounding box center [336, 76] width 35 height 18
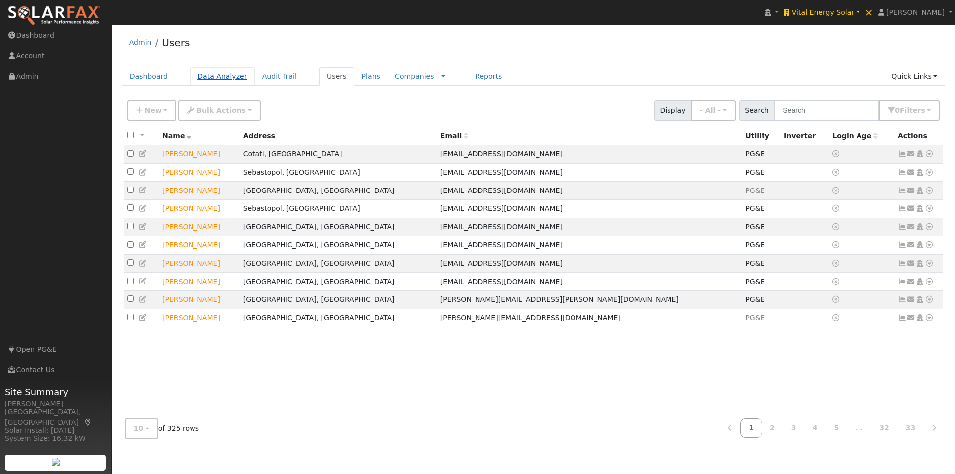
click at [213, 78] on link "Data Analyzer" at bounding box center [222, 76] width 65 height 18
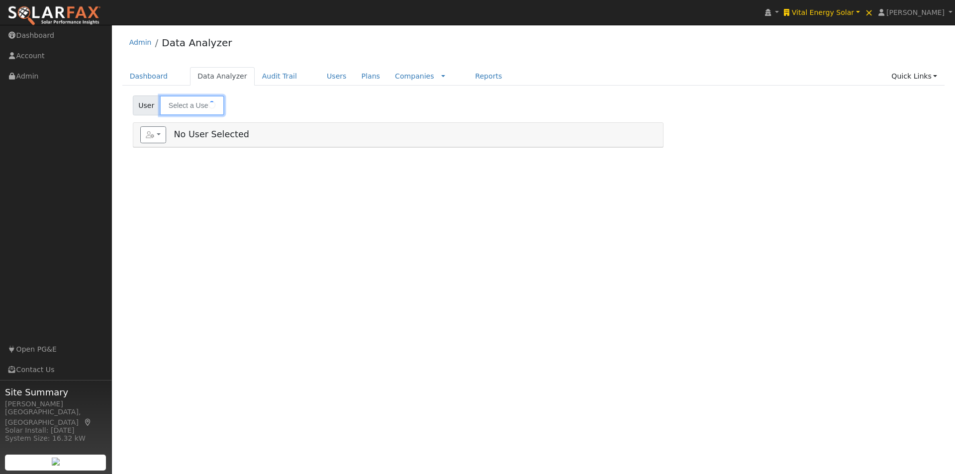
type input "[PERSON_NAME]"
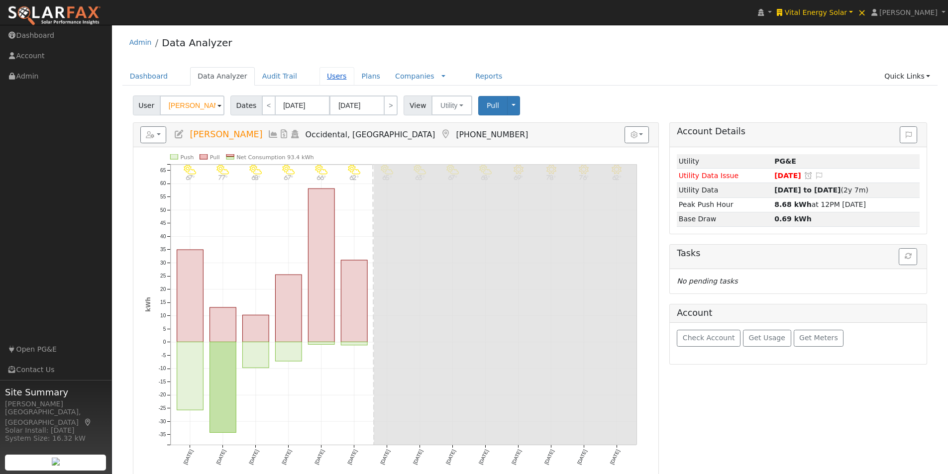
click at [319, 74] on link "Users" at bounding box center [336, 76] width 35 height 18
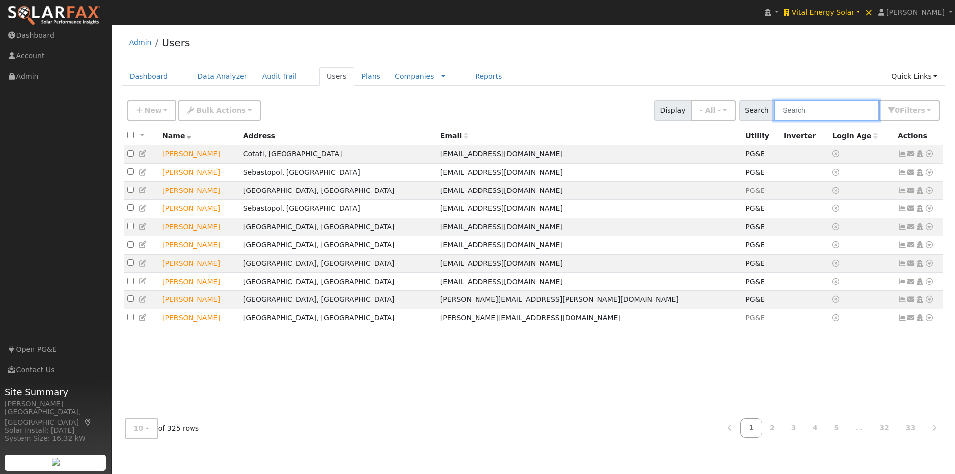
click at [815, 111] on input "text" at bounding box center [826, 110] width 105 height 20
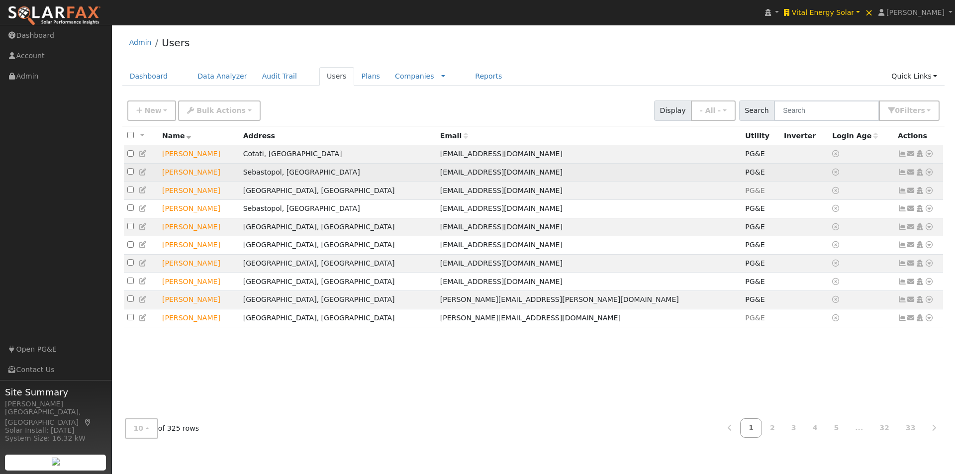
click at [928, 173] on icon at bounding box center [929, 172] width 9 height 7
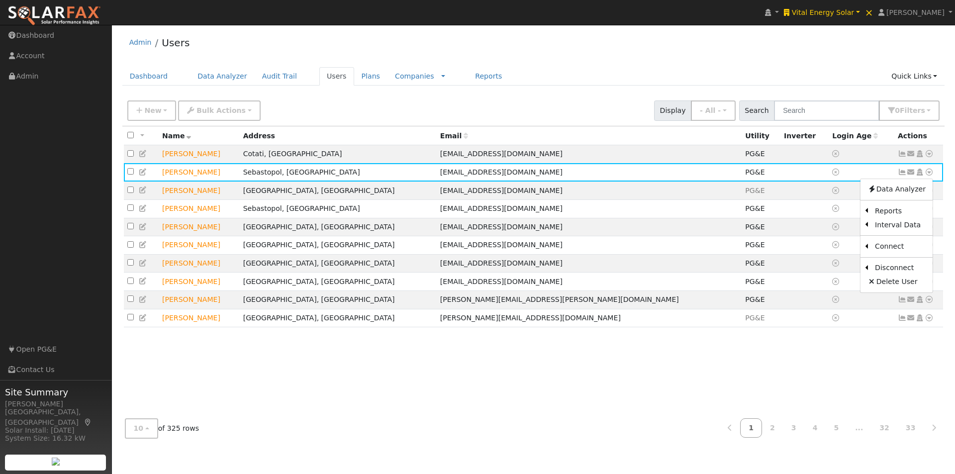
drag, startPoint x: 601, startPoint y: 55, endPoint x: 568, endPoint y: 51, distance: 33.5
click at [598, 55] on div "Admin Users" at bounding box center [533, 45] width 823 height 30
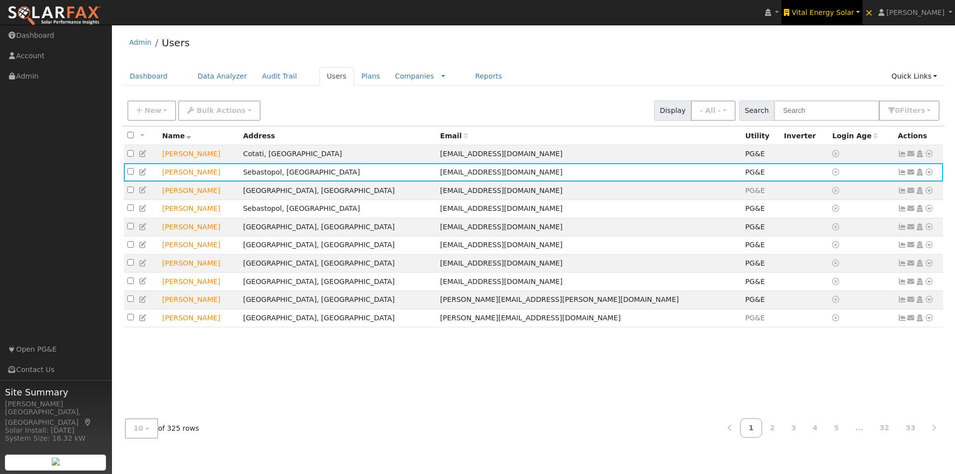
click at [842, 11] on span "Vital Energy Solar" at bounding box center [823, 12] width 62 height 8
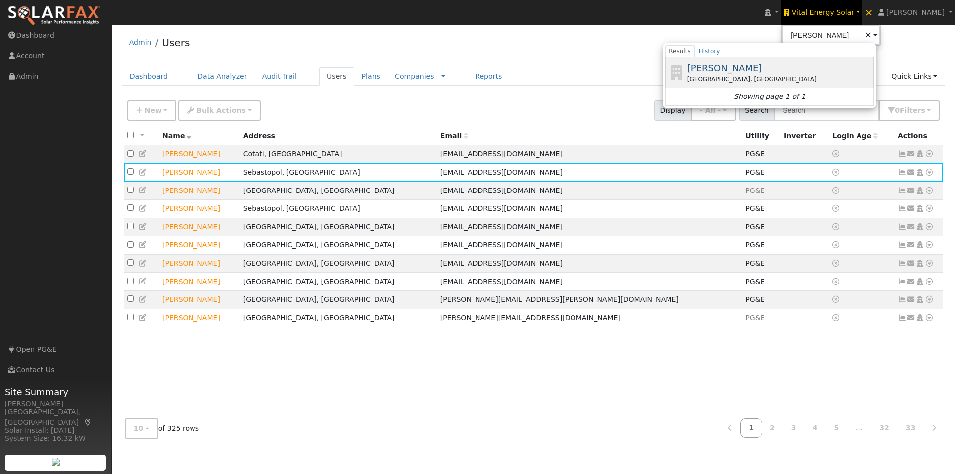
click at [743, 66] on span "[PERSON_NAME]" at bounding box center [724, 68] width 75 height 10
type input "[PERSON_NAME]"
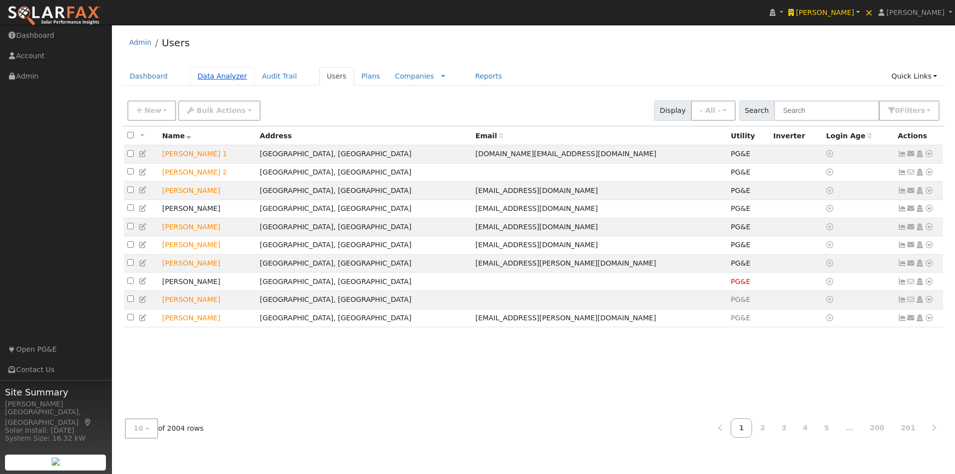
click at [205, 72] on link "Data Analyzer" at bounding box center [222, 76] width 65 height 18
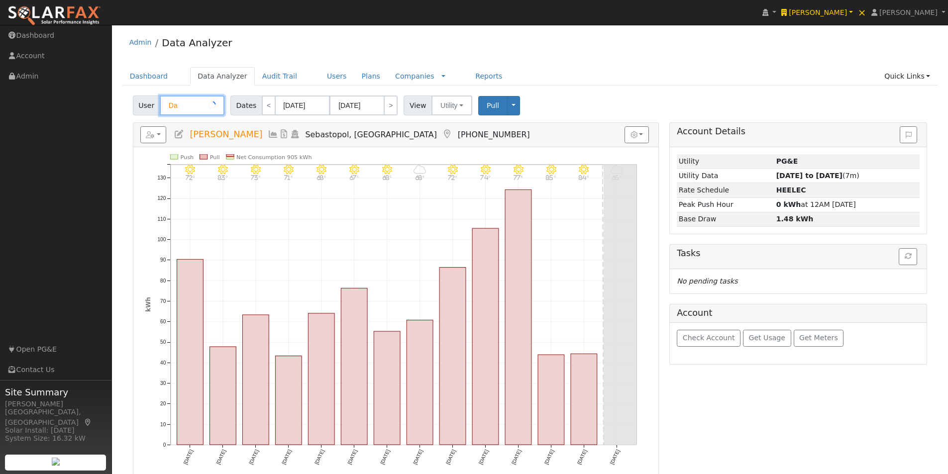
type input "D"
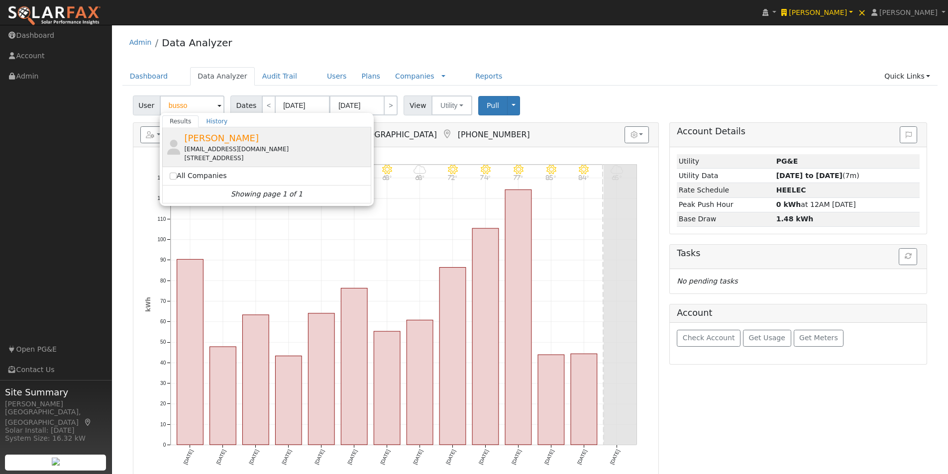
click at [211, 135] on span "[PERSON_NAME]" at bounding box center [221, 138] width 75 height 10
type input "[PERSON_NAME]"
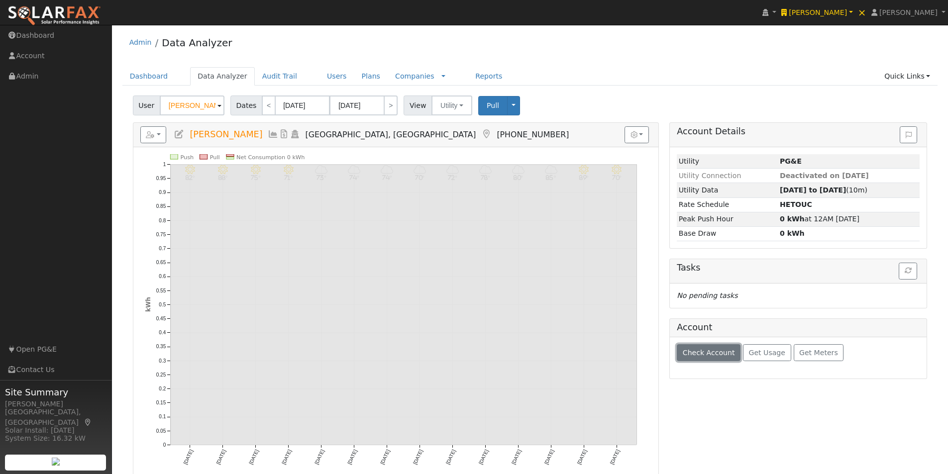
click at [697, 352] on span "Check Account" at bounding box center [708, 353] width 52 height 8
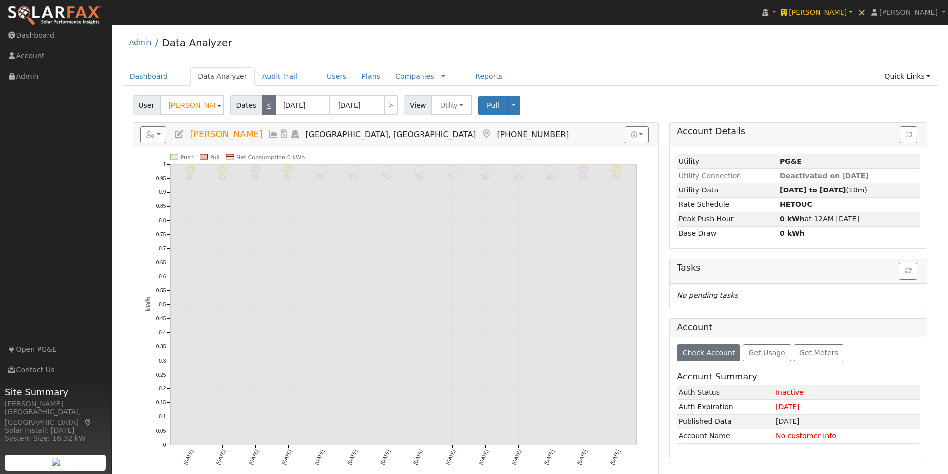
click at [266, 103] on link "<" at bounding box center [269, 106] width 14 height 20
type input "[DATE]"
click at [288, 106] on input "[DATE]" at bounding box center [302, 106] width 55 height 20
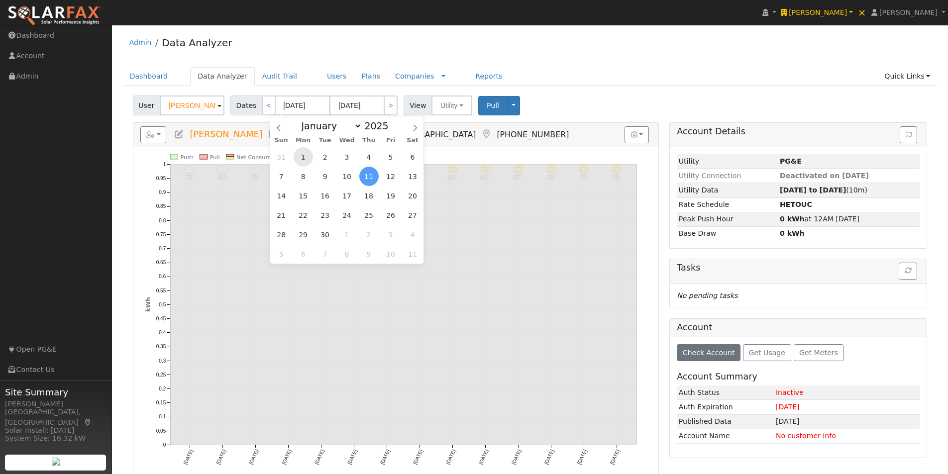
click at [300, 154] on span "1" at bounding box center [302, 156] width 19 height 19
type input "[DATE]"
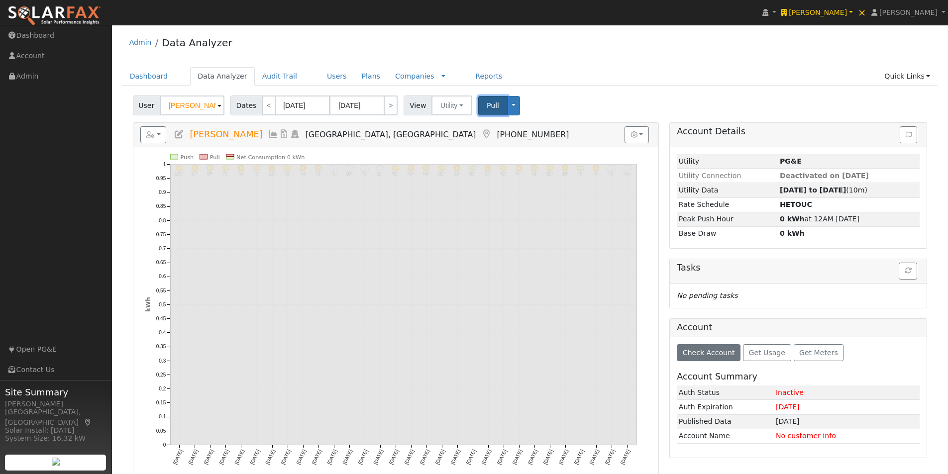
click at [487, 105] on span "Pull" at bounding box center [493, 105] width 12 height 8
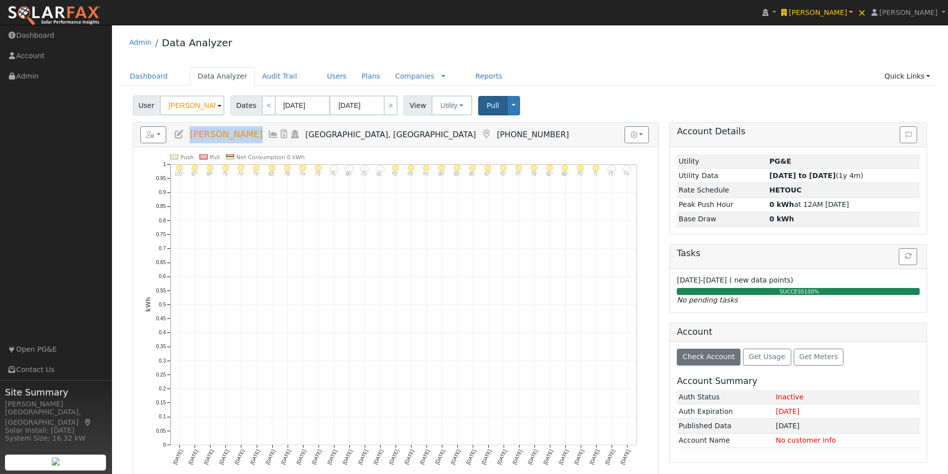
drag, startPoint x: 250, startPoint y: 134, endPoint x: 187, endPoint y: 131, distance: 63.2
click at [187, 131] on h5 "Reports Scenario Health Check Energy Audit Account Timeline User Audit Trail In…" at bounding box center [395, 134] width 511 height 17
copy span "[PERSON_NAME]"
drag, startPoint x: 317, startPoint y: 73, endPoint x: 569, endPoint y: 83, distance: 252.4
click at [319, 73] on link "Users" at bounding box center [336, 76] width 35 height 18
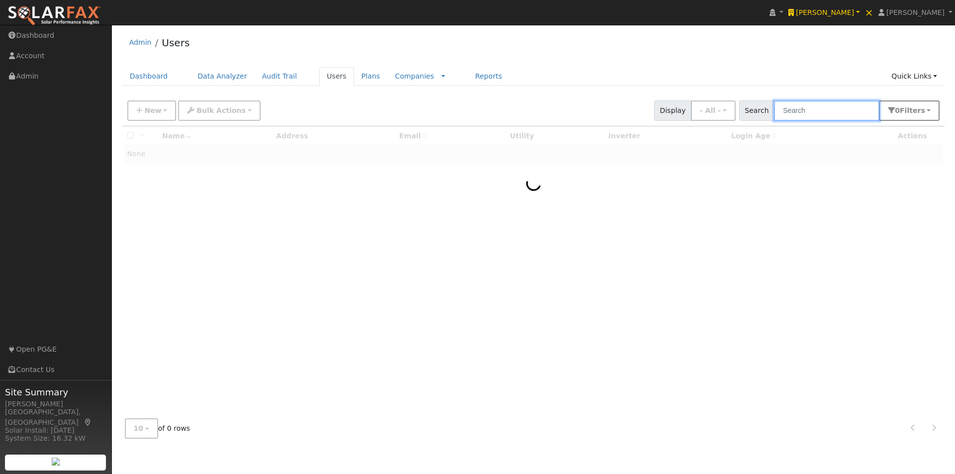
drag, startPoint x: 820, startPoint y: 113, endPoint x: 930, endPoint y: 113, distance: 109.4
click at [821, 113] on input "text" at bounding box center [826, 110] width 105 height 20
paste input "[PERSON_NAME]"
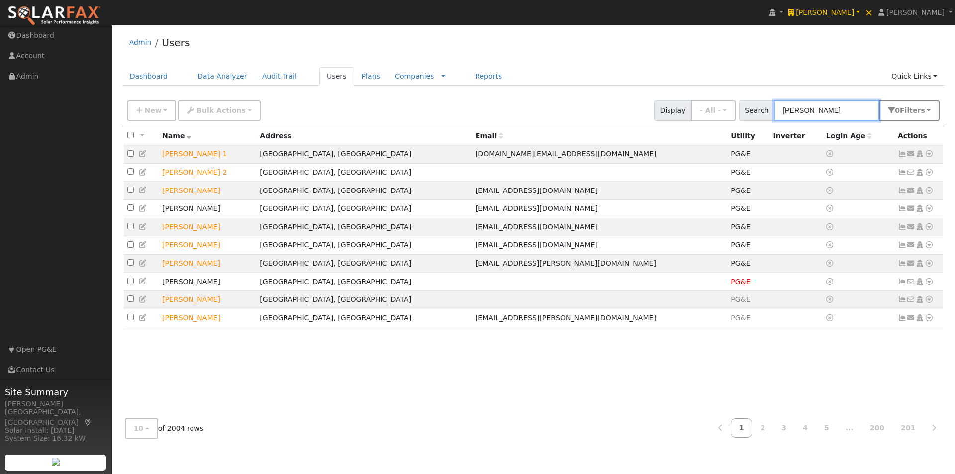
type input "[PERSON_NAME]"
click at [930, 112] on button "0 Filter s" at bounding box center [909, 110] width 61 height 20
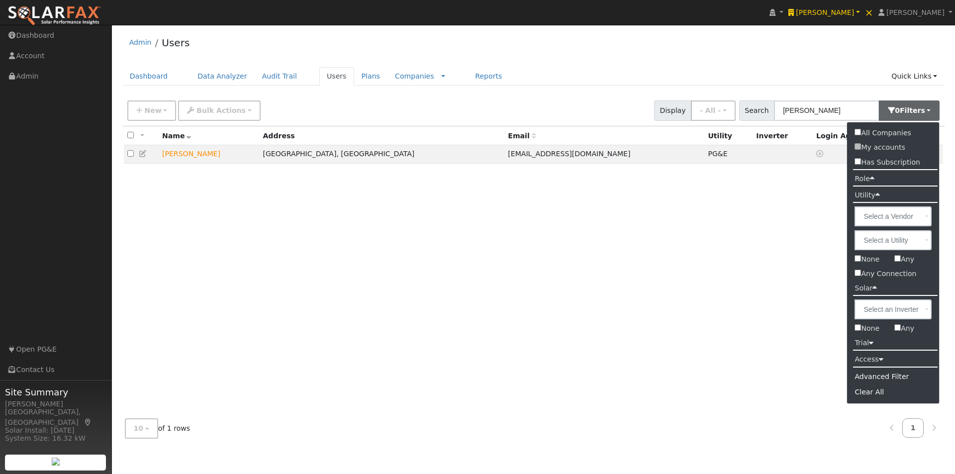
click at [861, 133] on div "New Add User Quick Add Quick Connect Quick Convert Lead Bulk Actions Send Email…" at bounding box center [533, 271] width 823 height 351
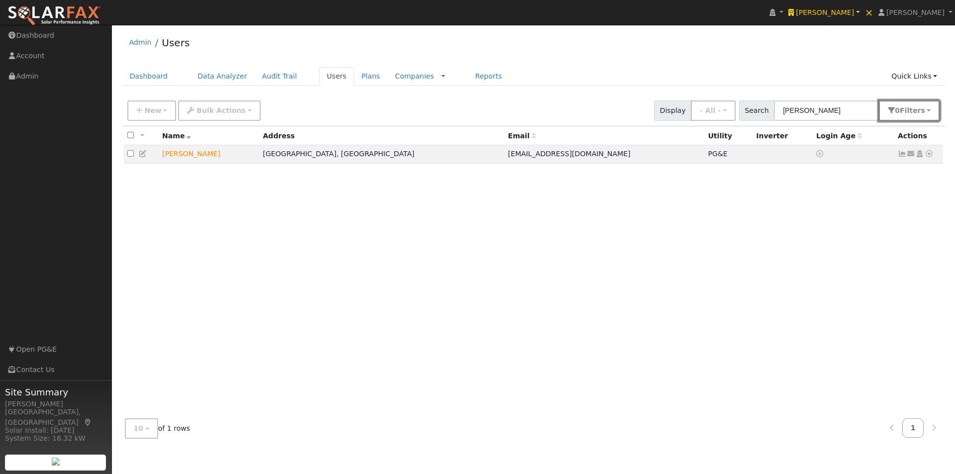
click at [915, 114] on span "Filter s" at bounding box center [912, 110] width 25 height 8
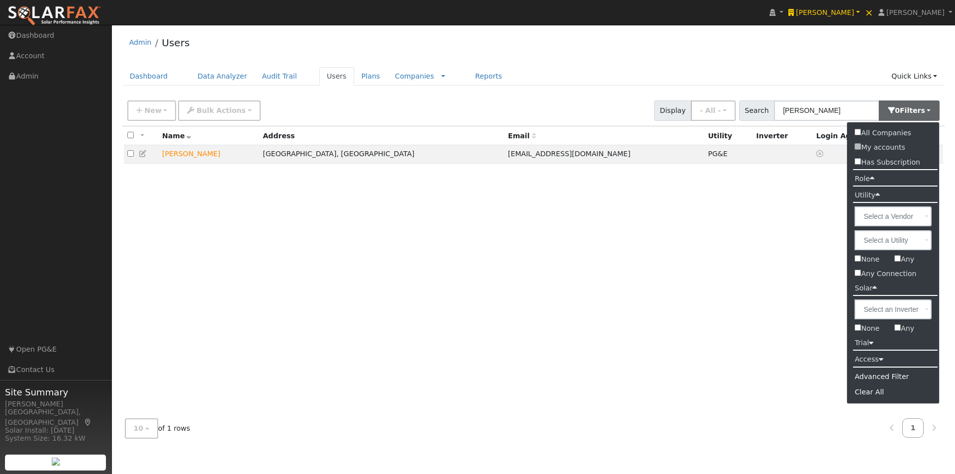
click at [858, 132] on input "All Companies" at bounding box center [858, 132] width 6 height 6
checkbox input "true"
click at [608, 62] on div "Admin Users Dashboard Data Analyzer Audit Trail Users Plans Companies Rate Sche…" at bounding box center [533, 238] width 833 height 416
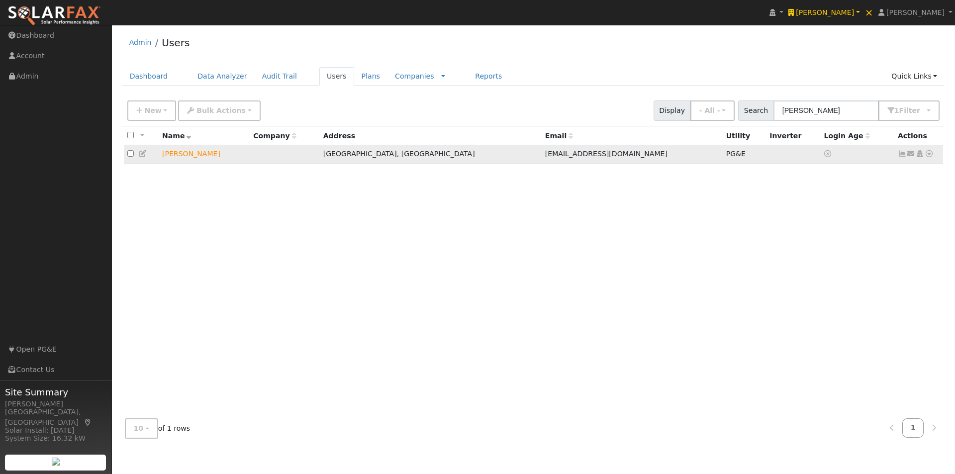
click at [929, 156] on icon at bounding box center [929, 153] width 9 height 7
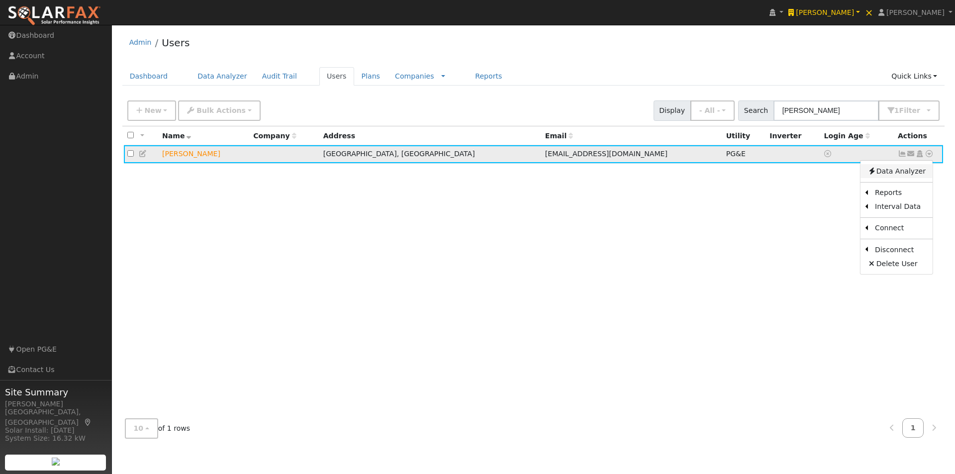
click at [888, 174] on link "Data Analyzer" at bounding box center [897, 171] width 72 height 14
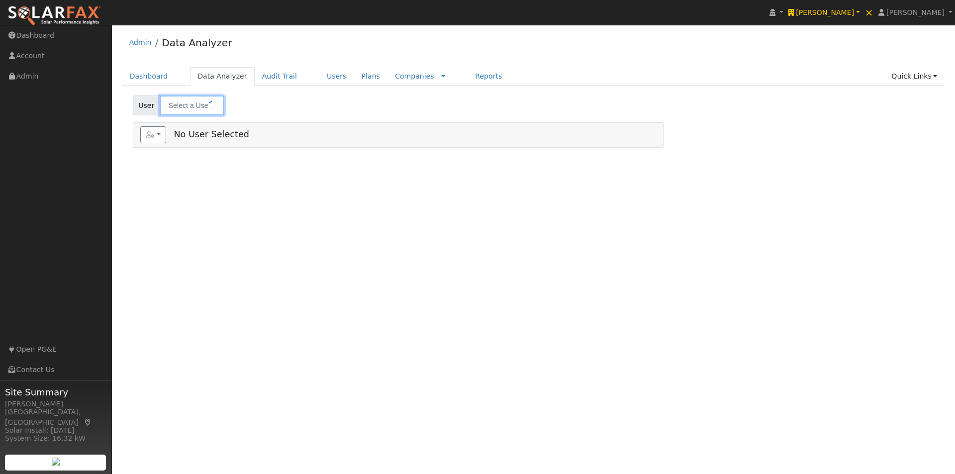
type input "[PERSON_NAME]"
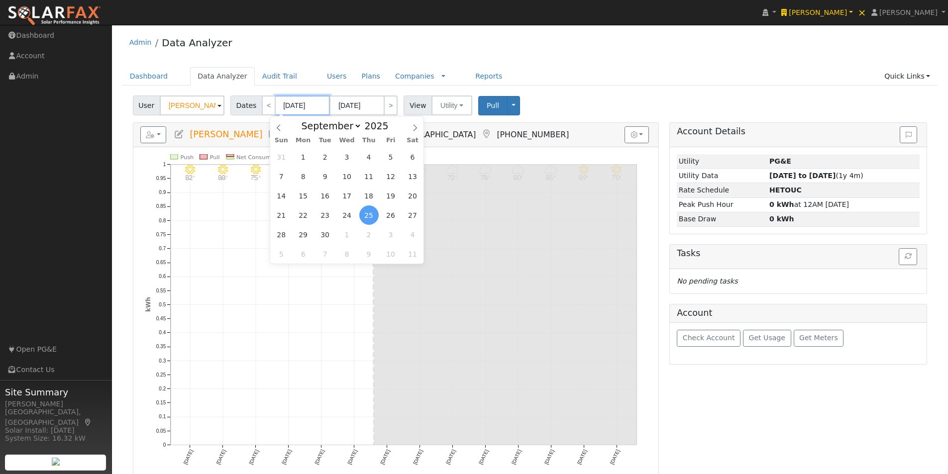
click at [292, 104] on input "[DATE]" at bounding box center [302, 106] width 55 height 20
click at [301, 152] on span "1" at bounding box center [302, 156] width 19 height 19
type input "[DATE]"
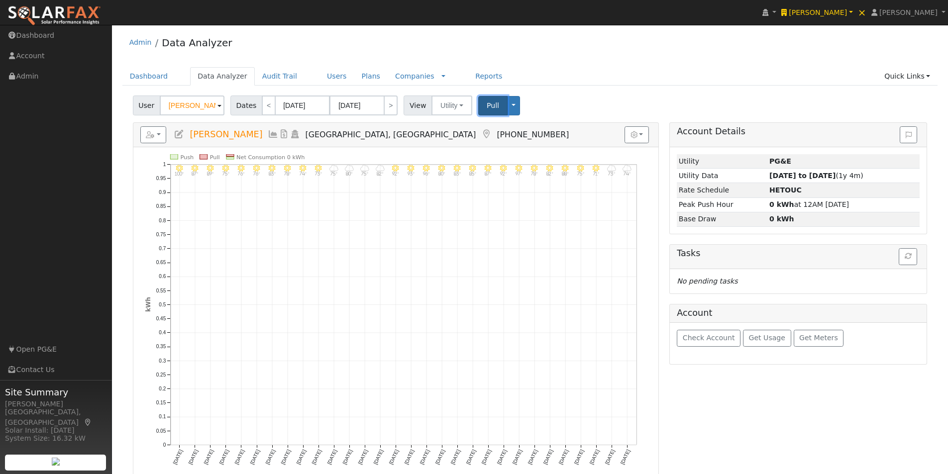
click at [487, 102] on span "Pull" at bounding box center [493, 105] width 12 height 8
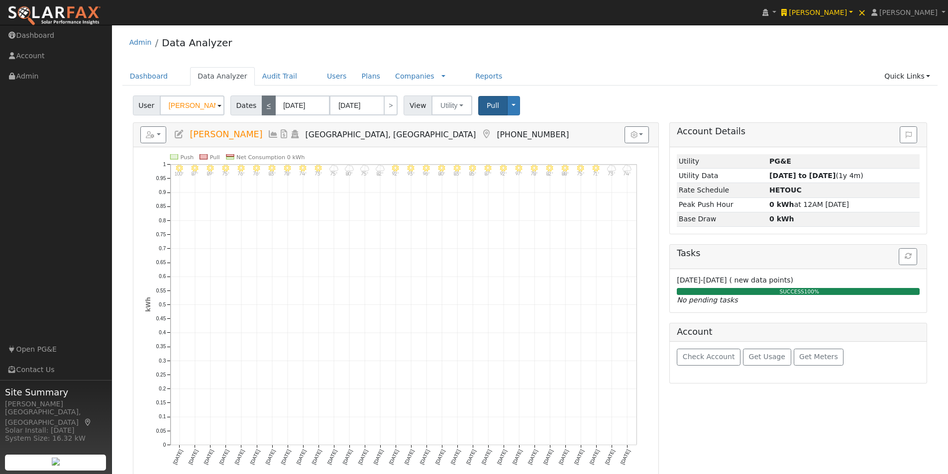
click at [265, 105] on link "<" at bounding box center [269, 106] width 14 height 20
type input "[DATE]"
click at [487, 104] on span "Pull" at bounding box center [493, 105] width 12 height 8
